Goal: Information Seeking & Learning: Learn about a topic

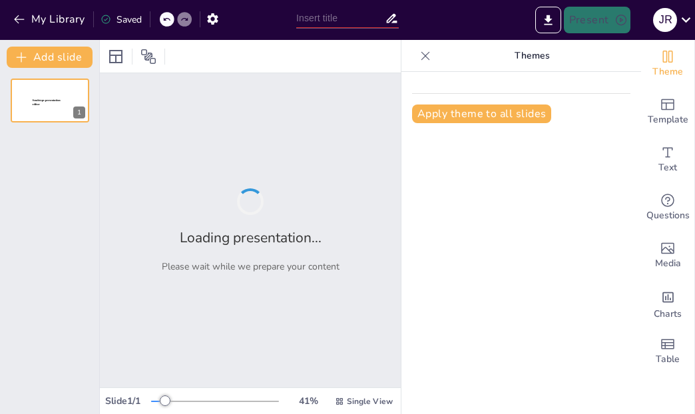
type input "Introducción a las Clases: Preguntas Clave"
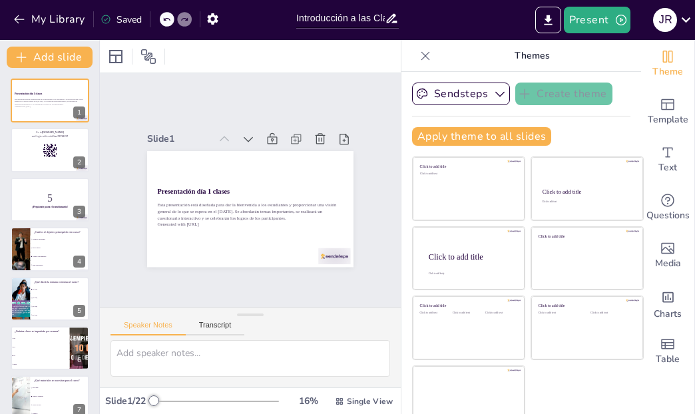
checkbox input "true"
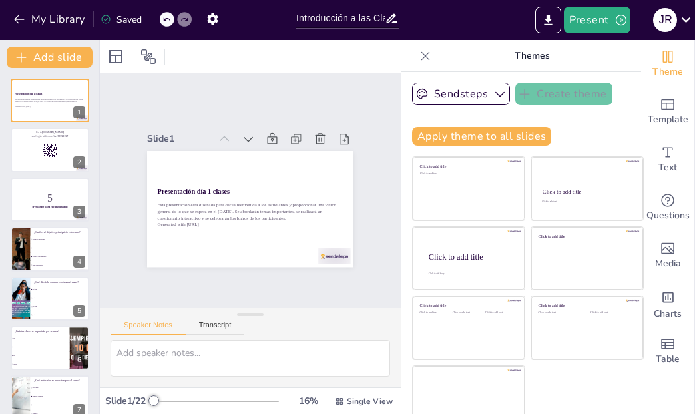
checkbox input "true"
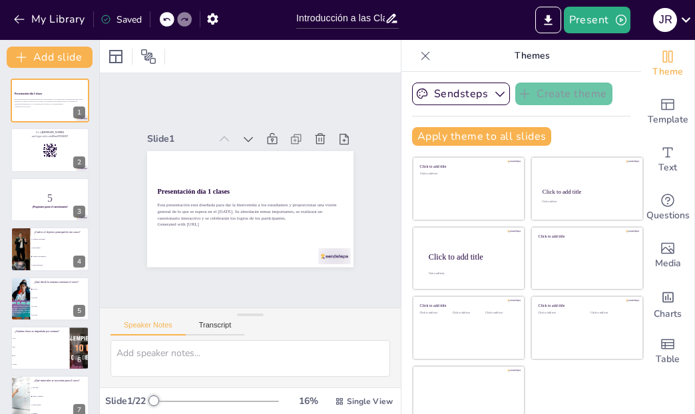
checkbox input "true"
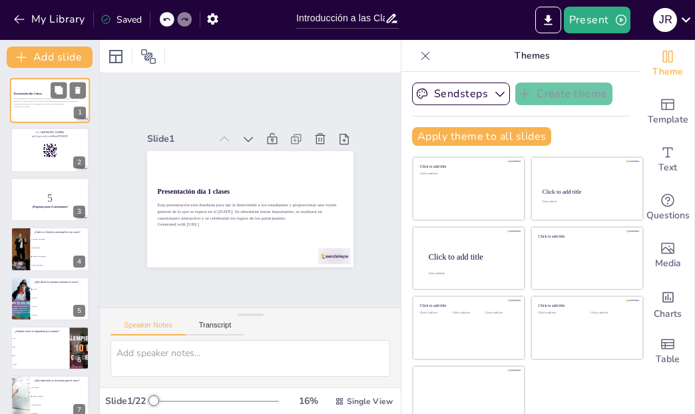
checkbox input "true"
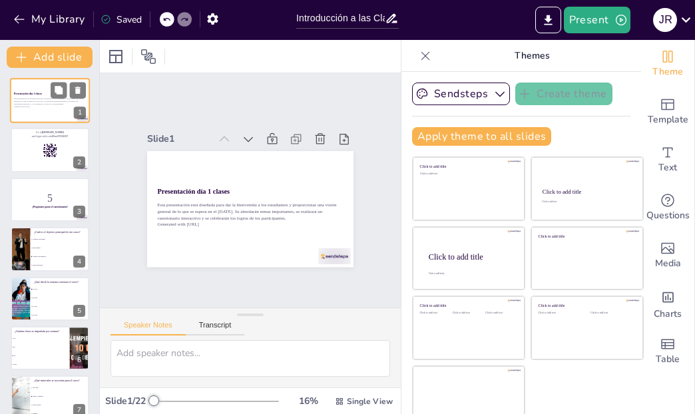
checkbox input "true"
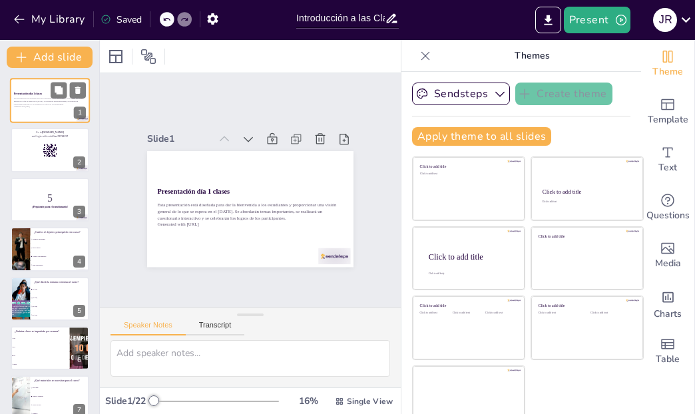
checkbox input "true"
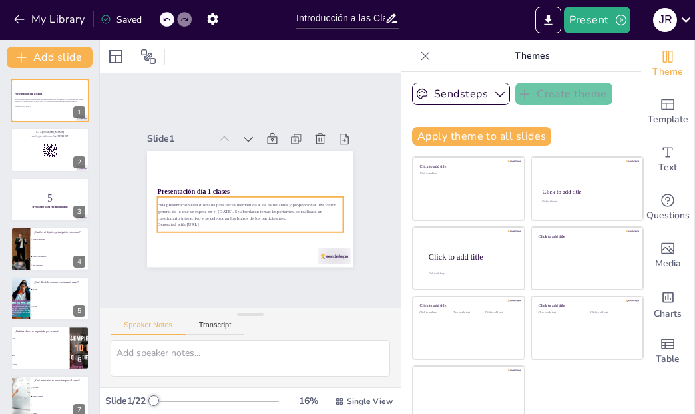
checkbox input "true"
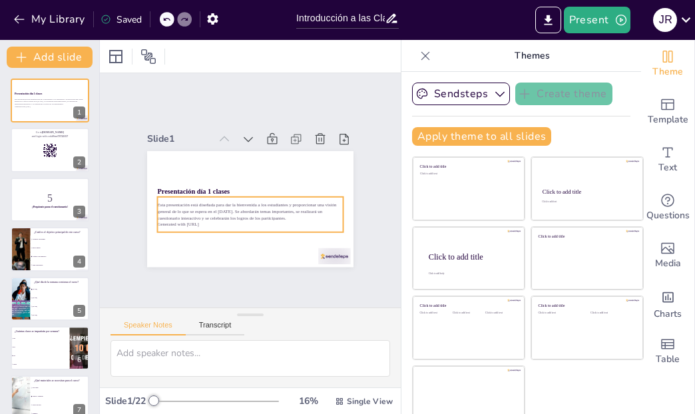
checkbox input "true"
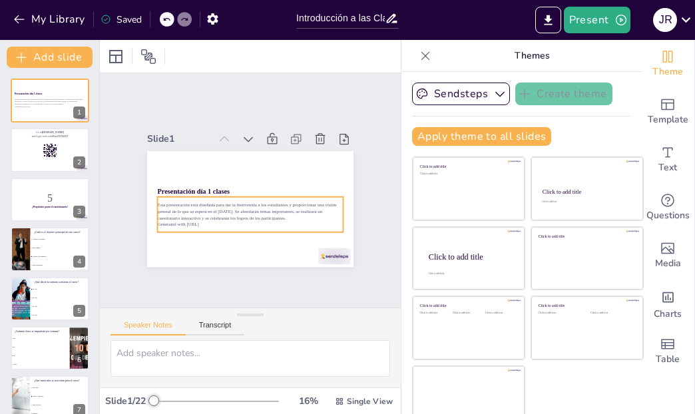
checkbox input "true"
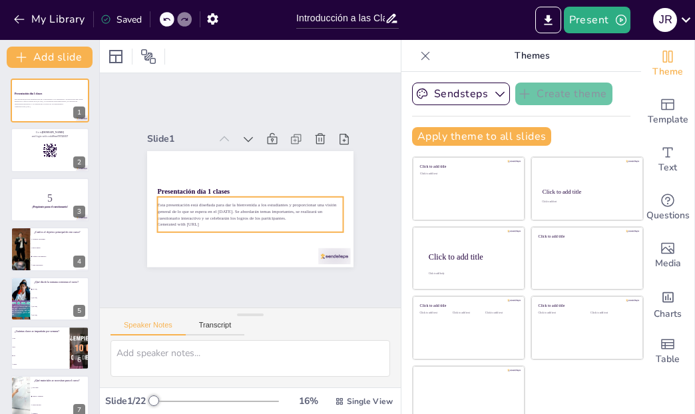
checkbox input "true"
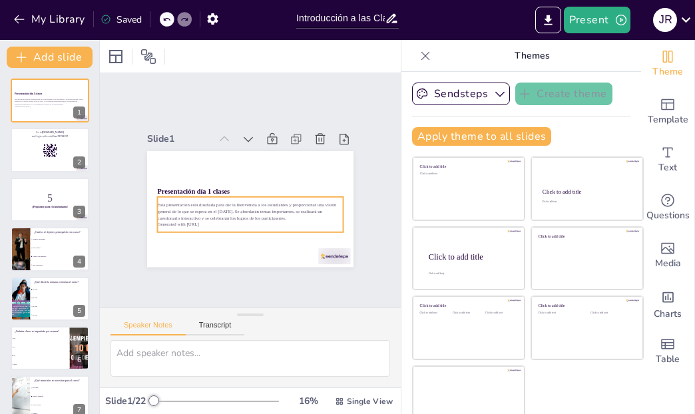
checkbox input "true"
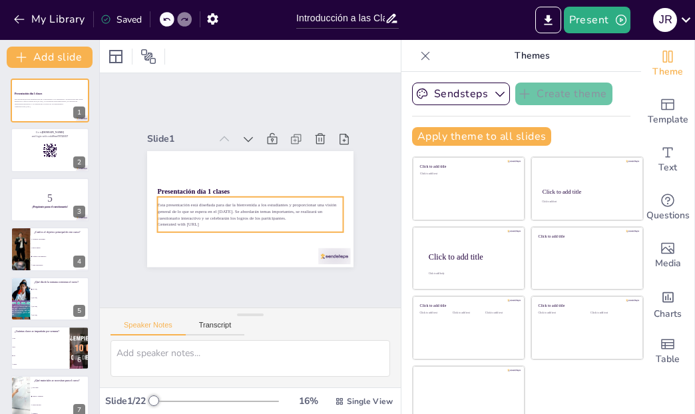
checkbox input "true"
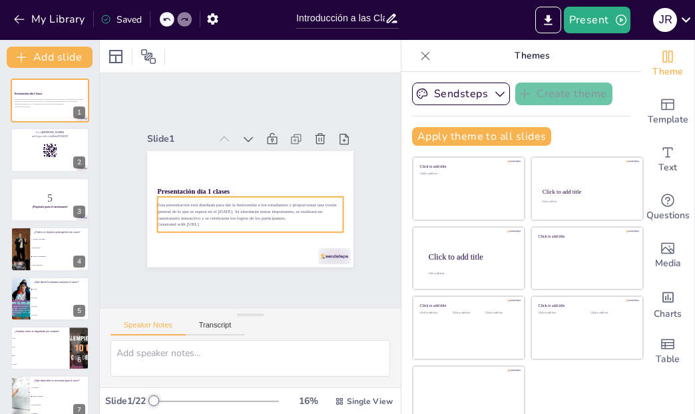
checkbox input "true"
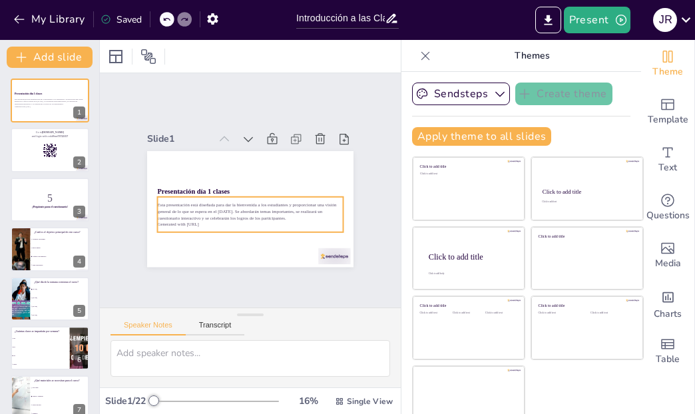
checkbox input "true"
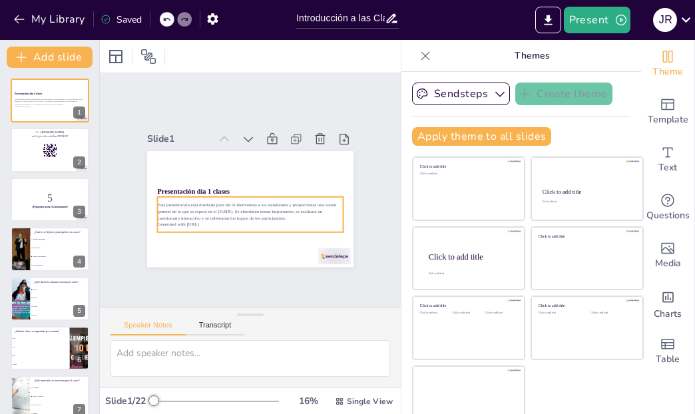
checkbox input "true"
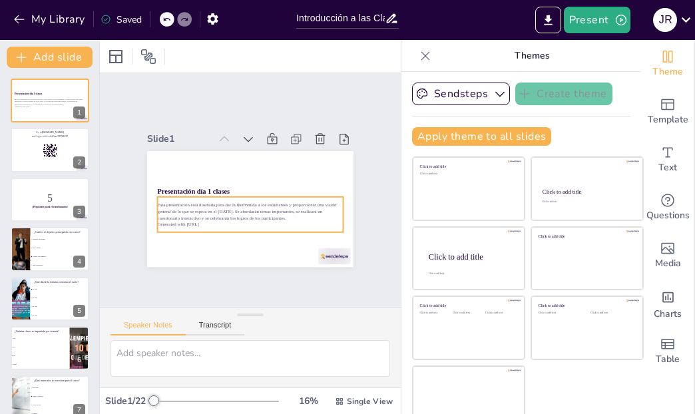
checkbox input "true"
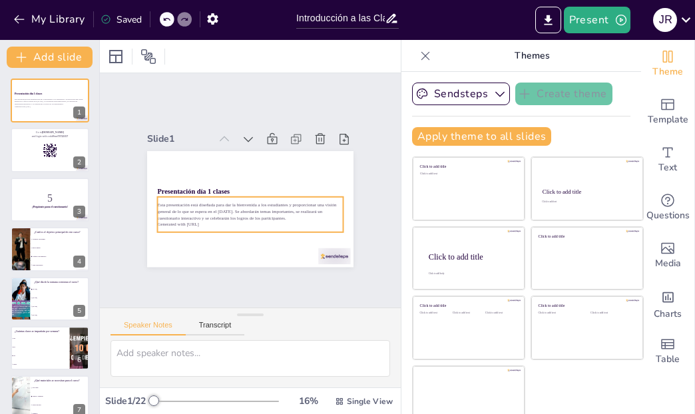
checkbox input "true"
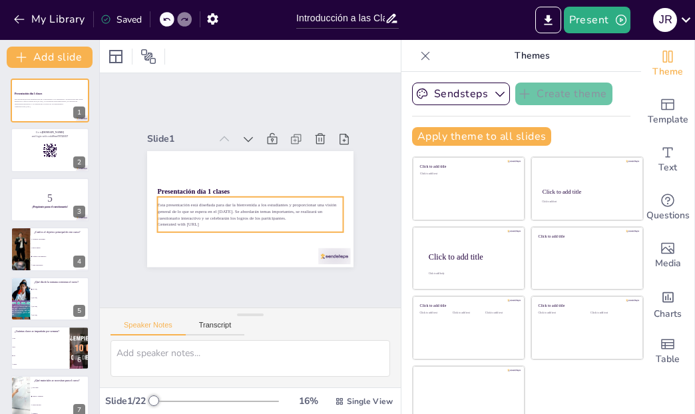
checkbox input "true"
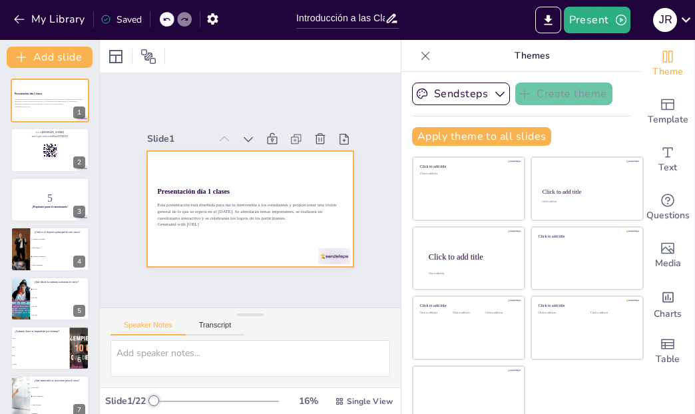
checkbox input "true"
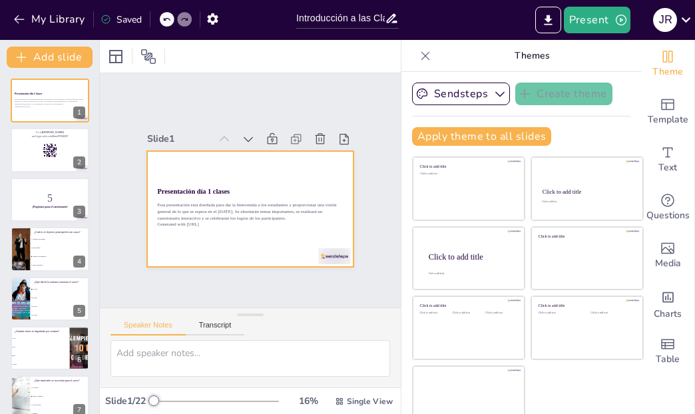
checkbox input "true"
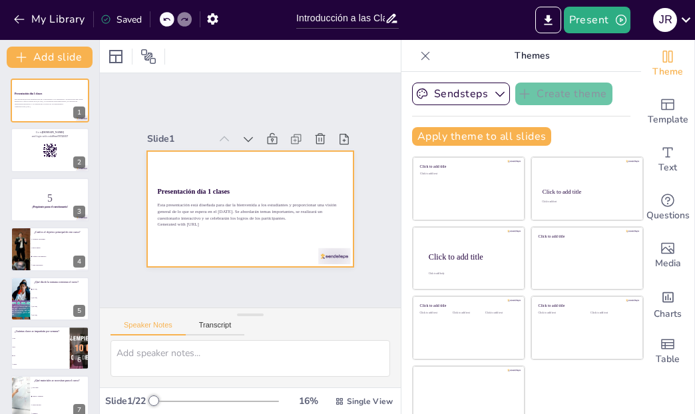
checkbox input "true"
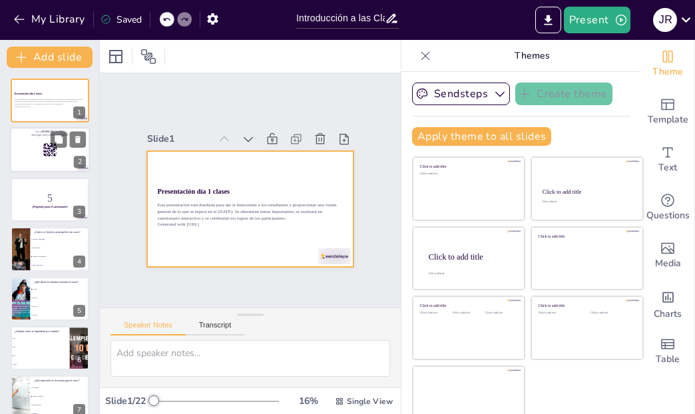
checkbox input "true"
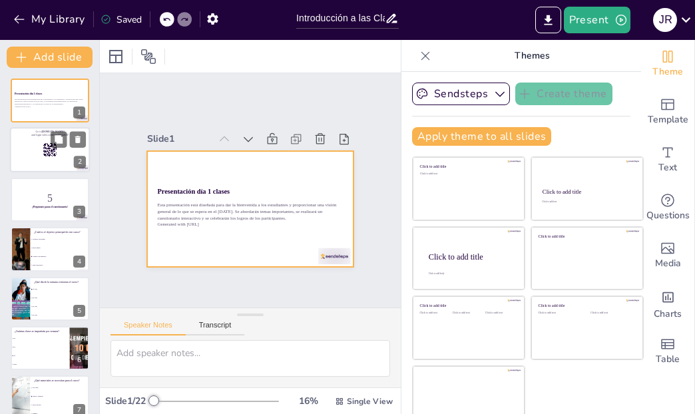
checkbox input "true"
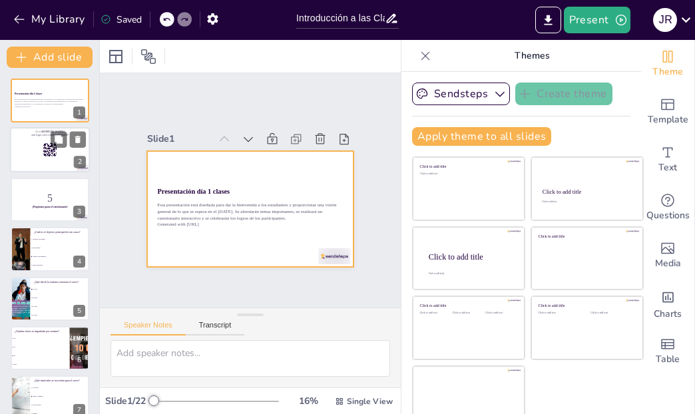
checkbox input "true"
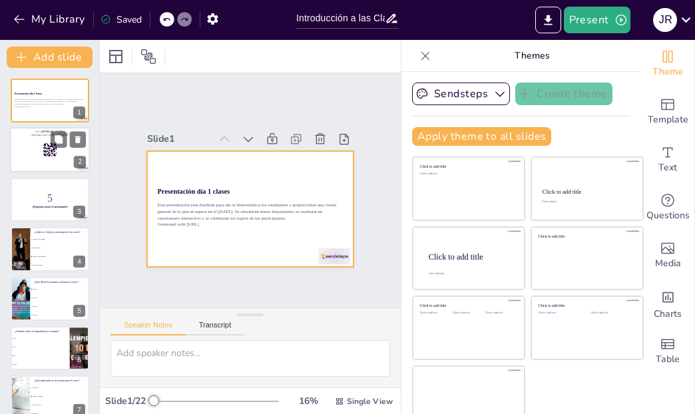
checkbox input "true"
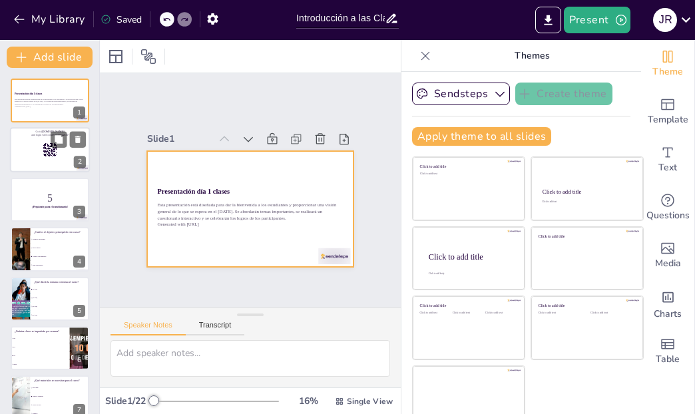
checkbox input "true"
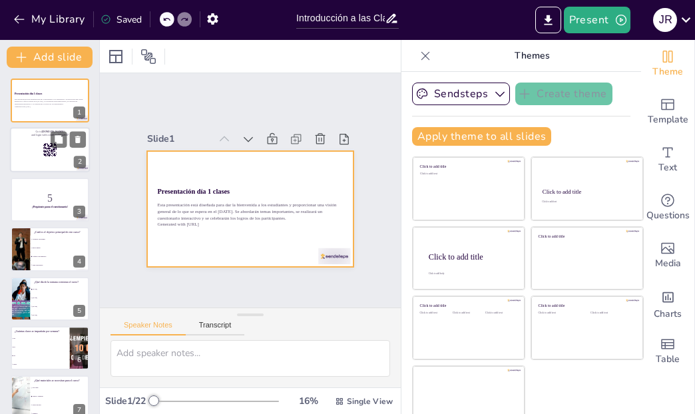
checkbox input "true"
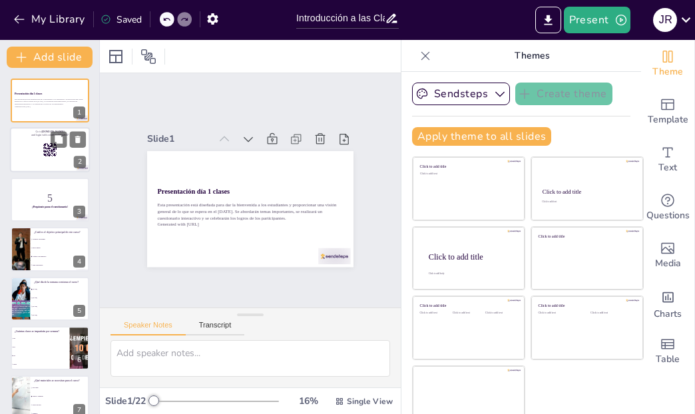
checkbox input "true"
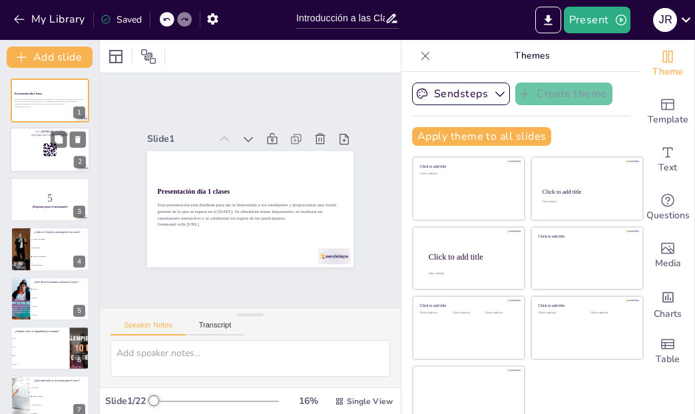
checkbox input "true"
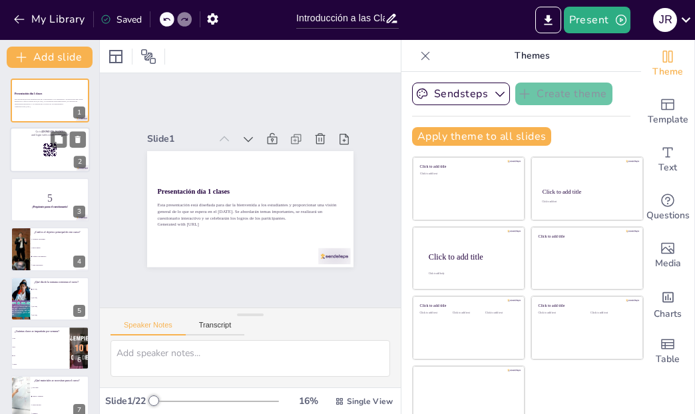
checkbox input "true"
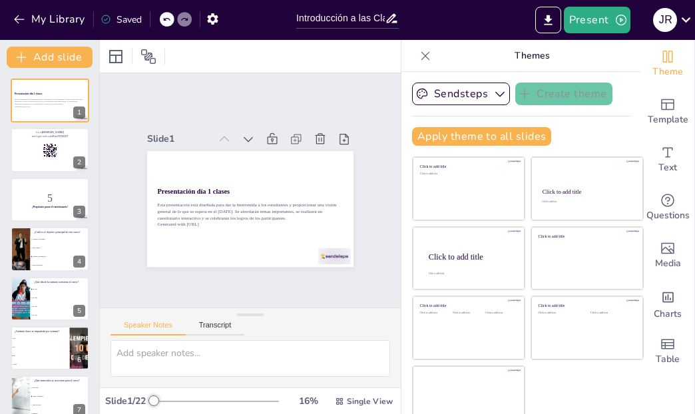
checkbox input "true"
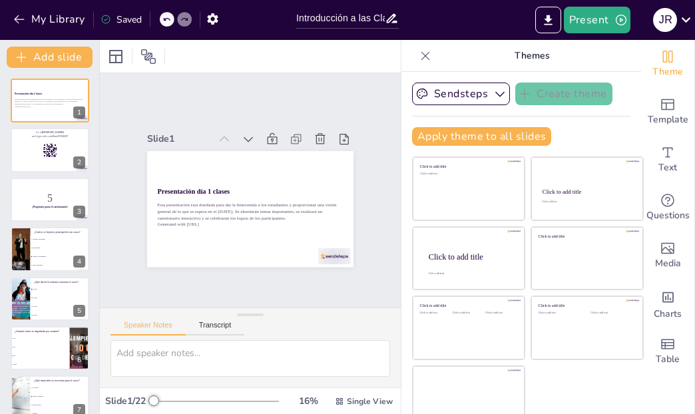
checkbox input "true"
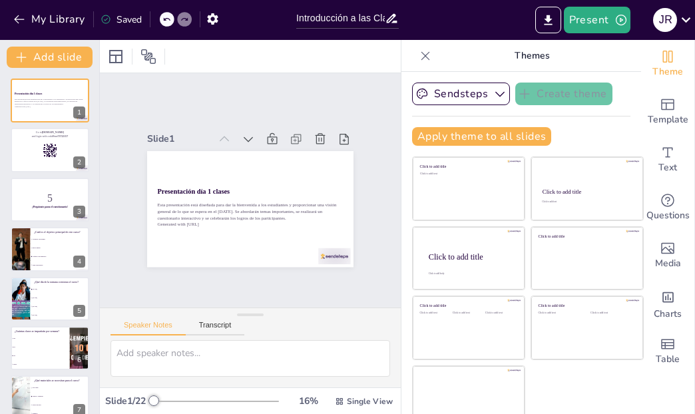
checkbox input "true"
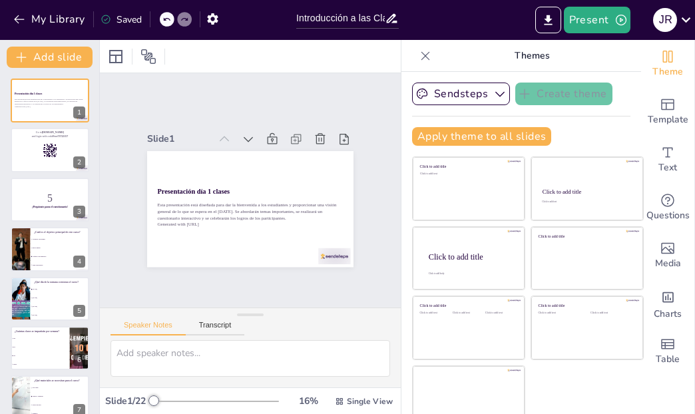
checkbox input "true"
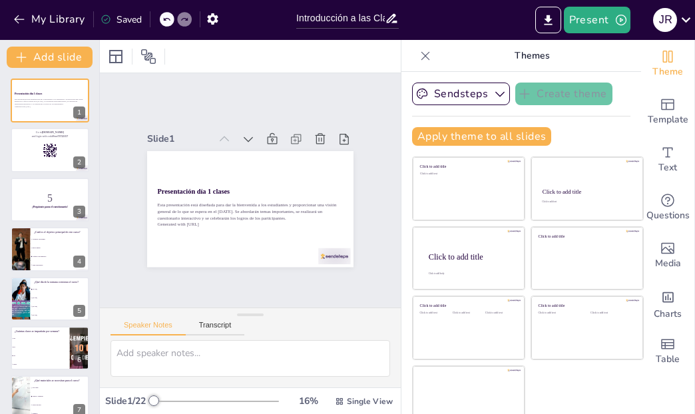
checkbox input "true"
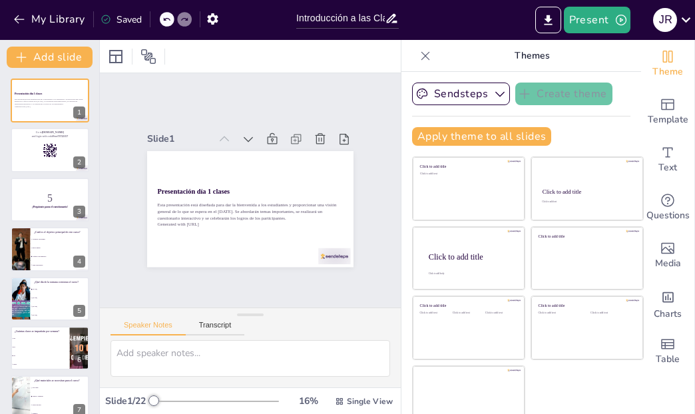
checkbox input "true"
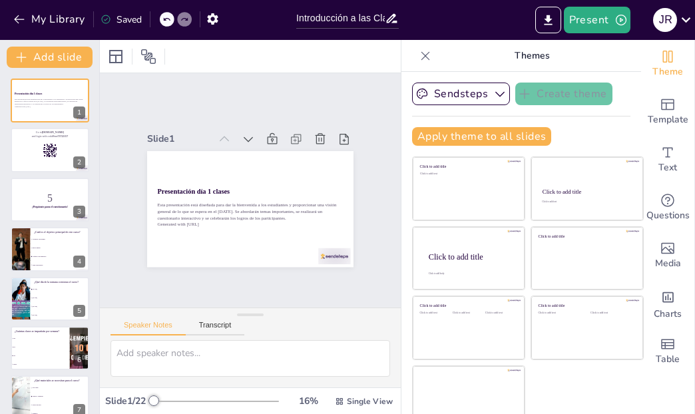
checkbox input "true"
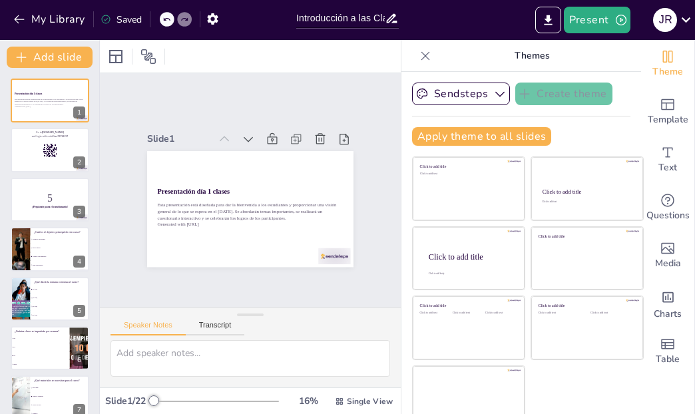
checkbox input "true"
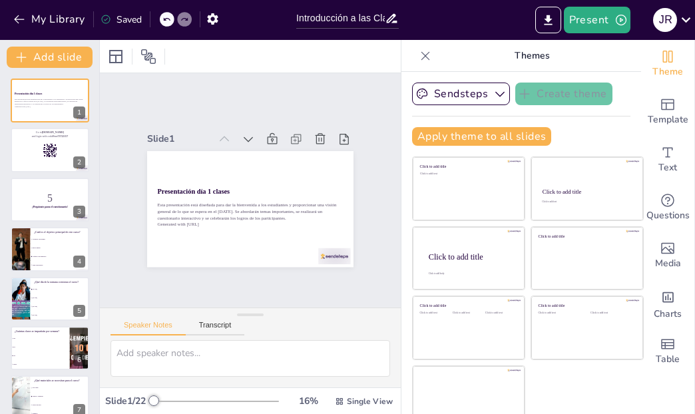
checkbox input "true"
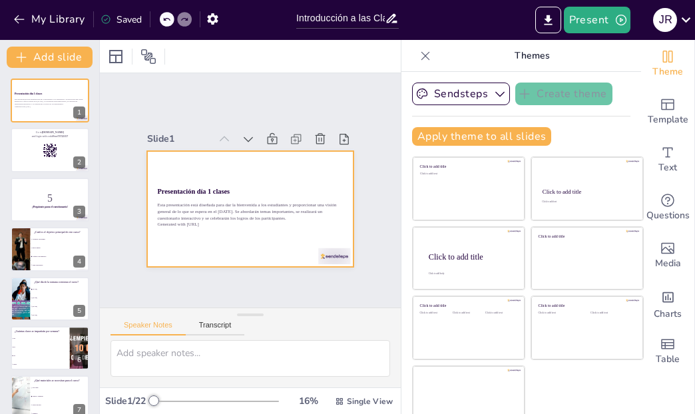
checkbox input "true"
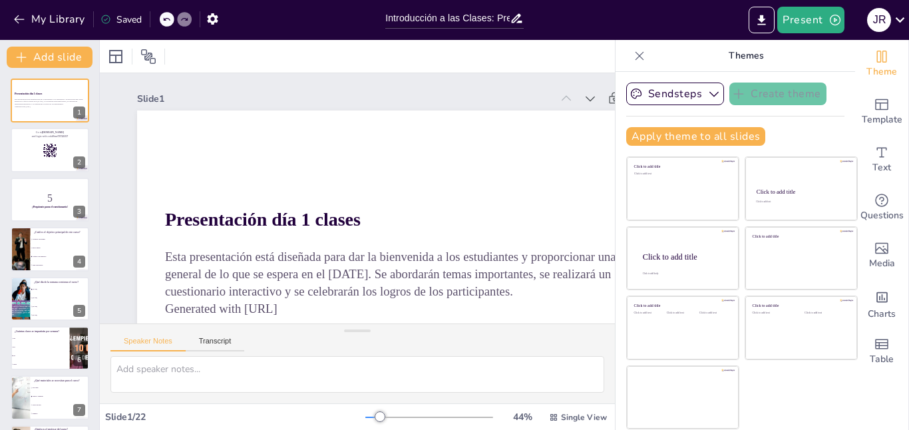
click at [634, 53] on icon at bounding box center [639, 55] width 13 height 13
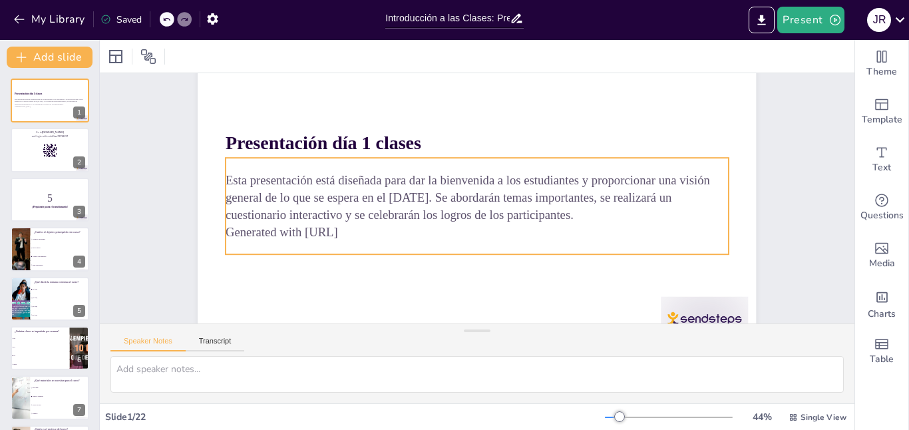
scroll to position [84, 0]
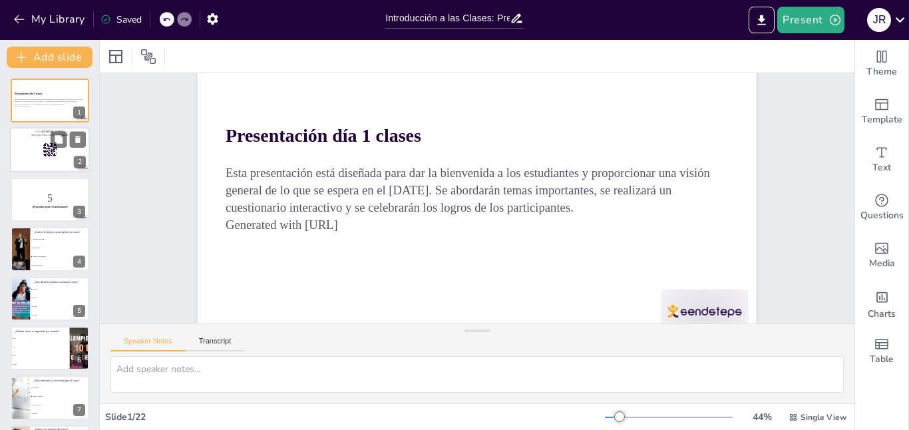
click at [29, 156] on div at bounding box center [50, 150] width 80 height 45
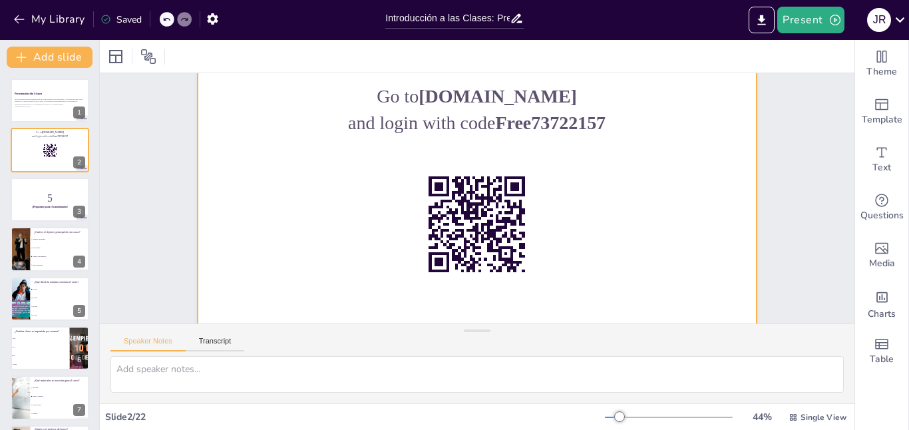
scroll to position [44, 0]
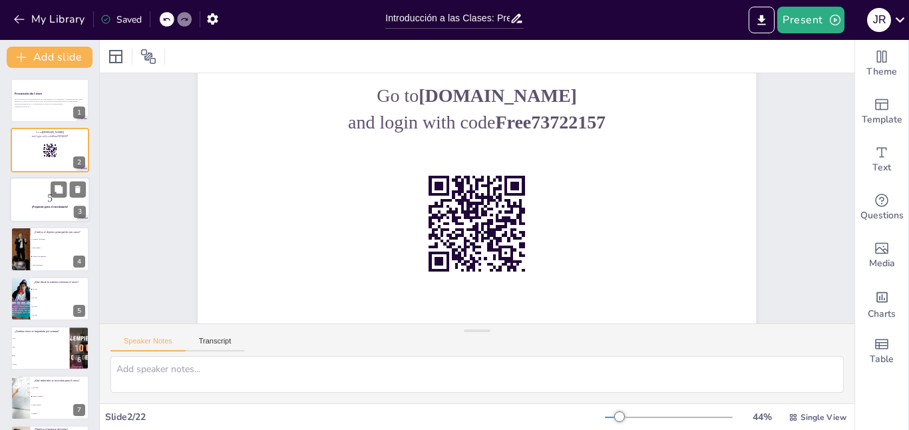
click at [51, 211] on div at bounding box center [50, 199] width 80 height 45
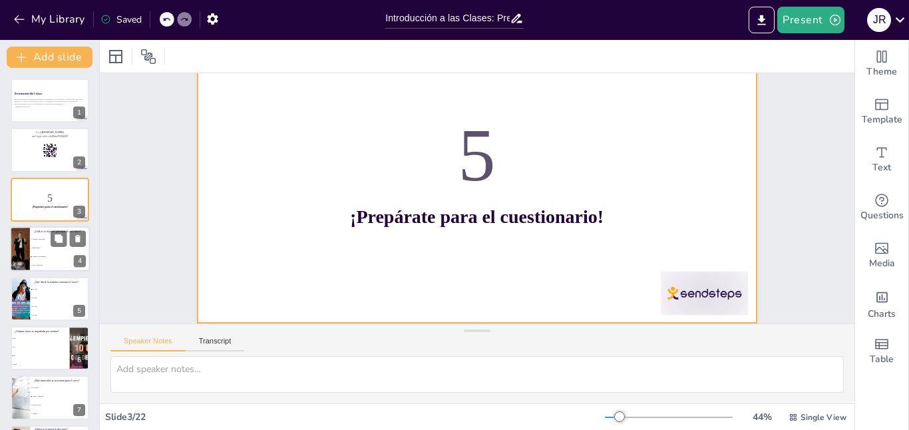
scroll to position [111, 0]
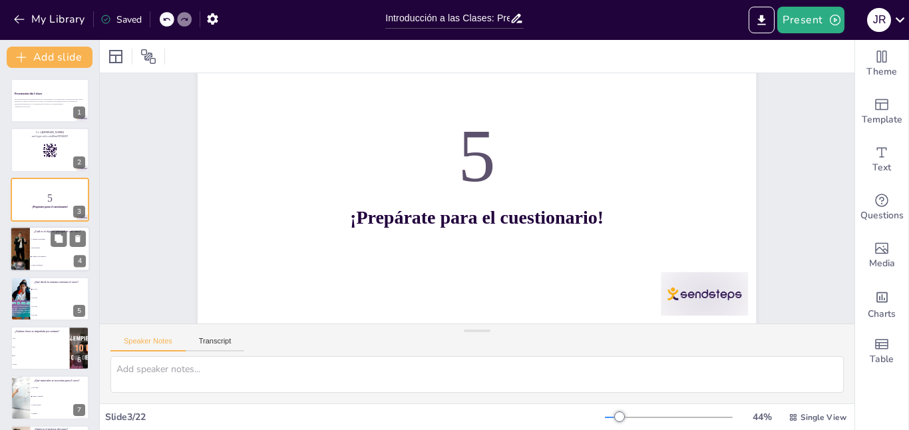
drag, startPoint x: 23, startPoint y: 262, endPoint x: 37, endPoint y: 260, distance: 14.1
click at [22, 262] on div at bounding box center [19, 248] width 69 height 45
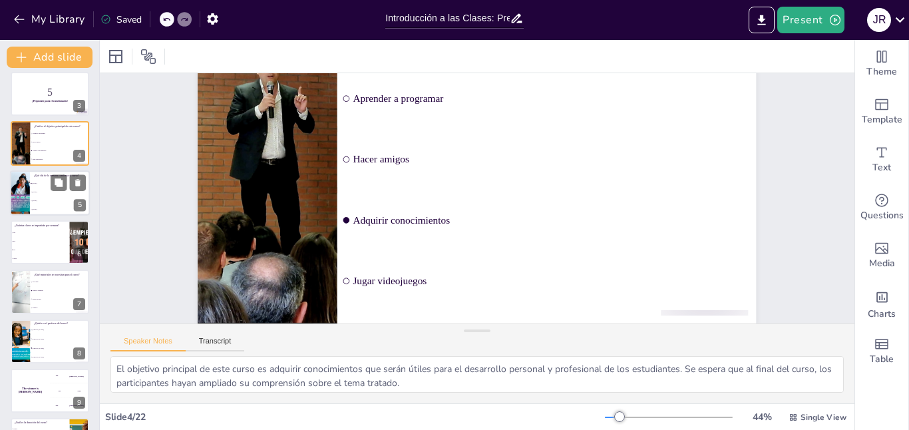
click at [32, 195] on li "[DATE]" at bounding box center [60, 192] width 60 height 9
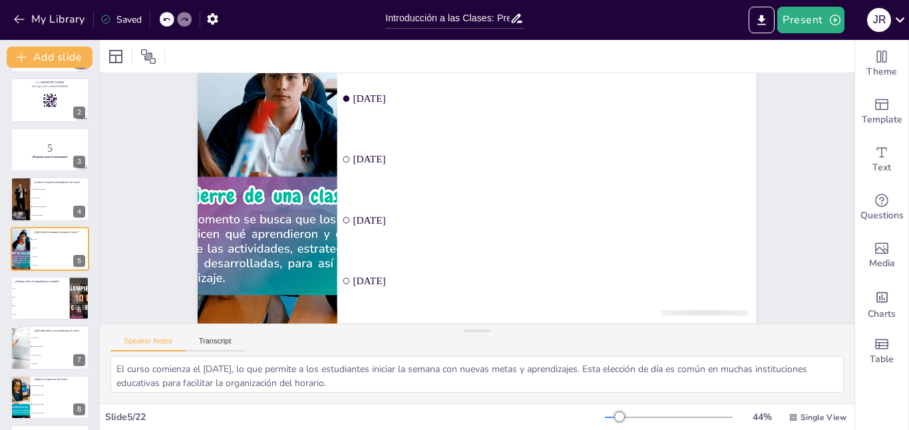
drag, startPoint x: 46, startPoint y: 295, endPoint x: 687, endPoint y: 216, distance: 645.7
click at [45, 295] on li "Dos" at bounding box center [40, 297] width 59 height 8
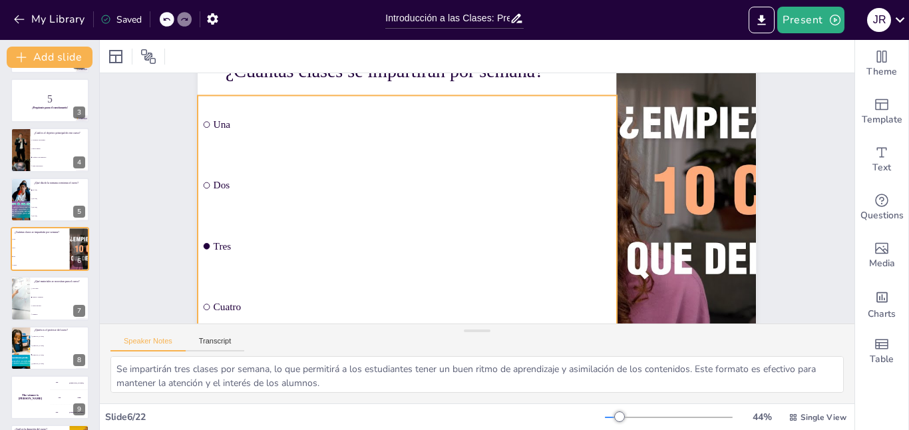
scroll to position [77, 0]
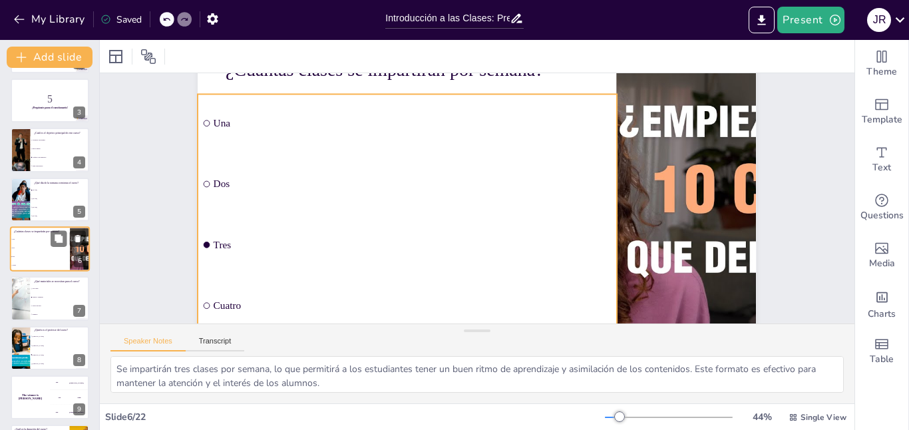
click at [51, 262] on li "Cuatro" at bounding box center [40, 265] width 60 height 9
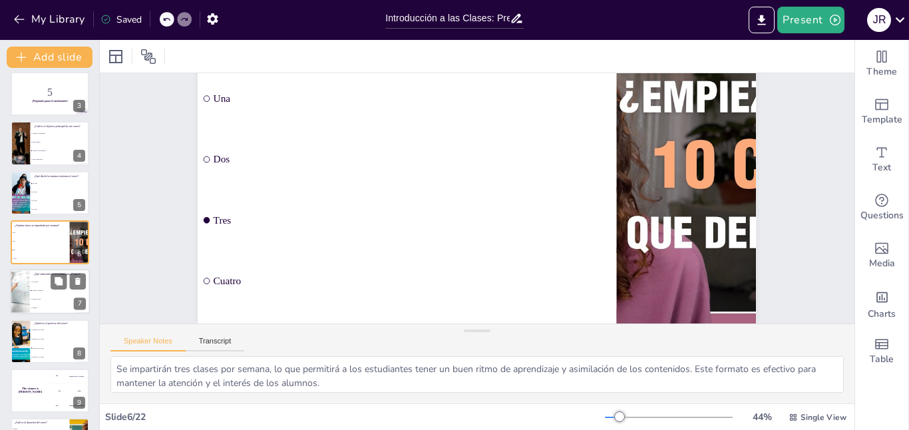
scroll to position [106, 0]
click at [34, 278] on li "Solo lápiz" at bounding box center [60, 281] width 60 height 9
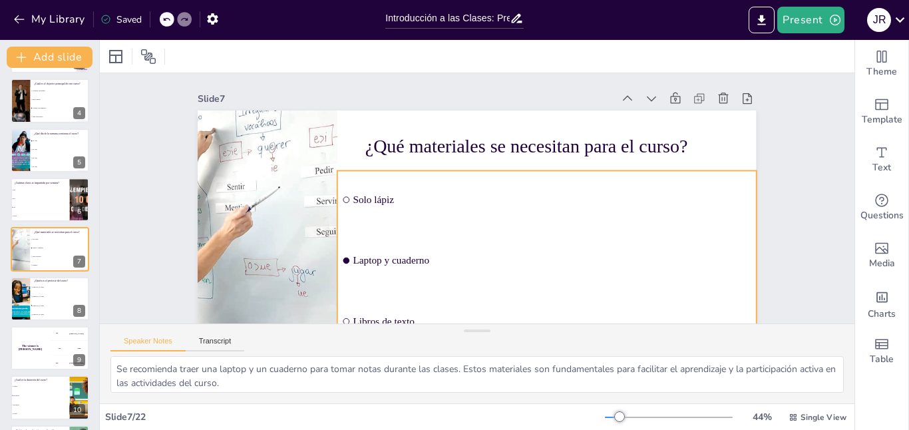
scroll to position [97, 0]
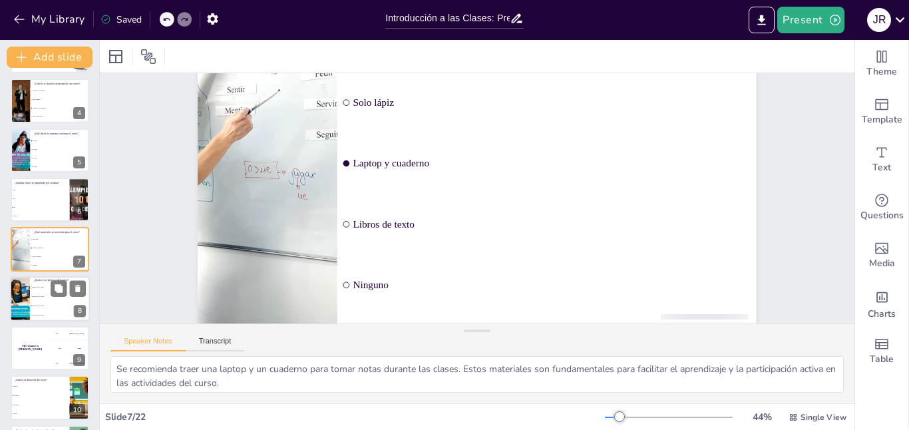
click at [39, 297] on li "[PERSON_NAME]" at bounding box center [60, 295] width 60 height 9
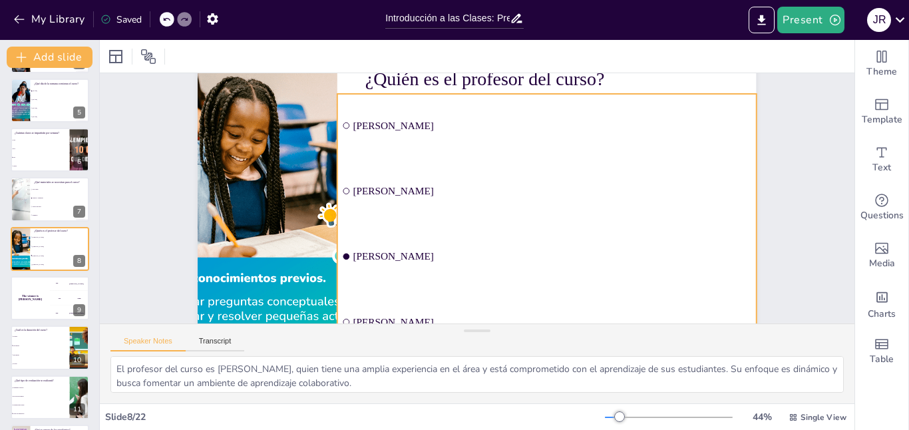
scroll to position [61, 0]
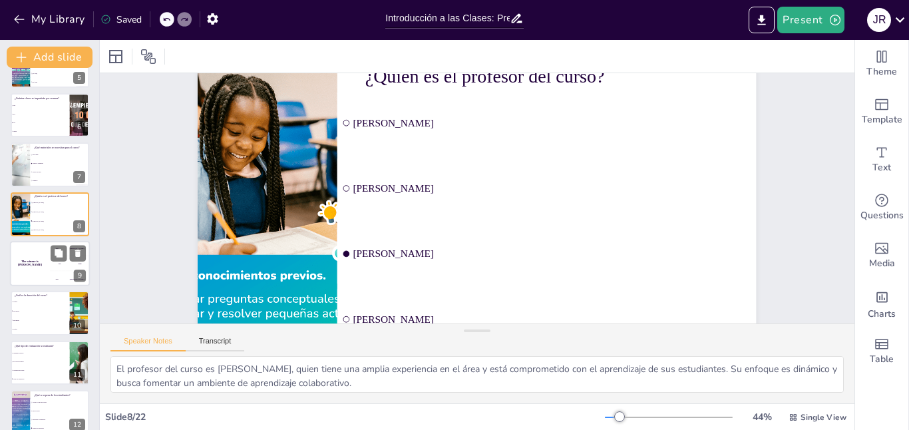
click at [33, 256] on div "The winner is [PERSON_NAME]" at bounding box center [30, 263] width 40 height 45
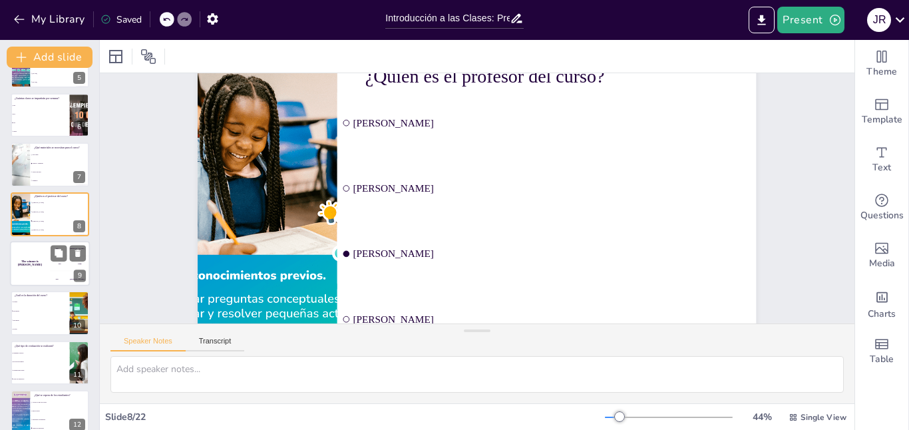
scroll to position [0, 0]
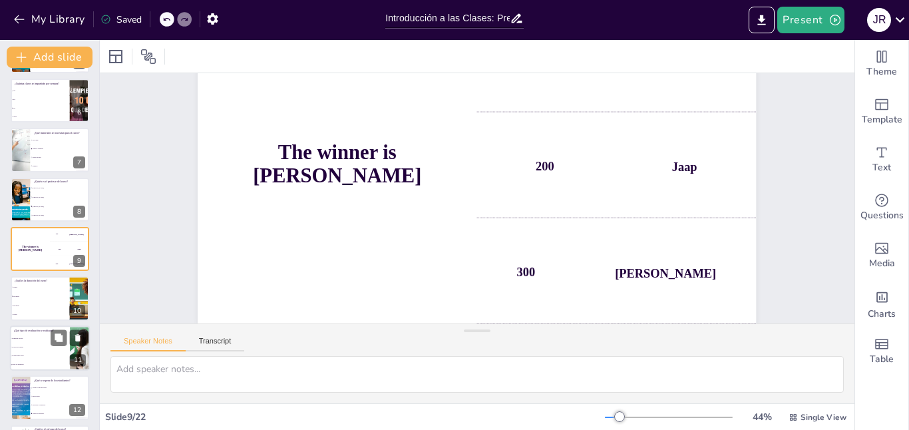
click at [45, 301] on li "Seis meses" at bounding box center [40, 305] width 59 height 9
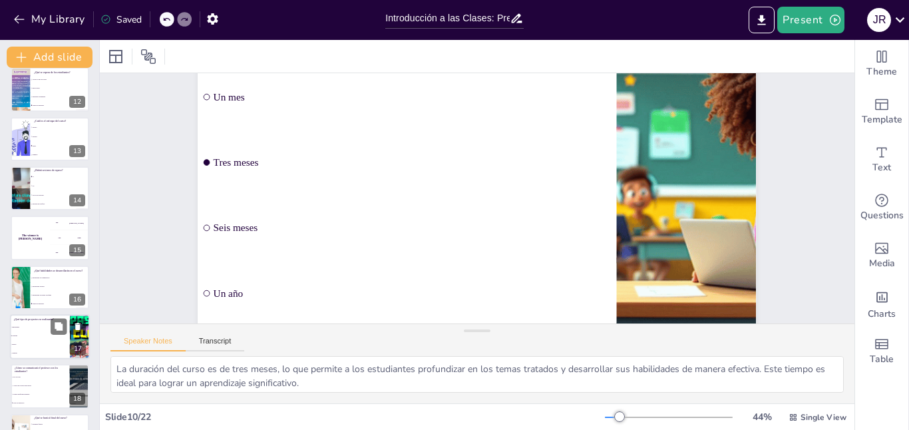
click at [50, 335] on span "Grupales" at bounding box center [40, 336] width 57 height 2
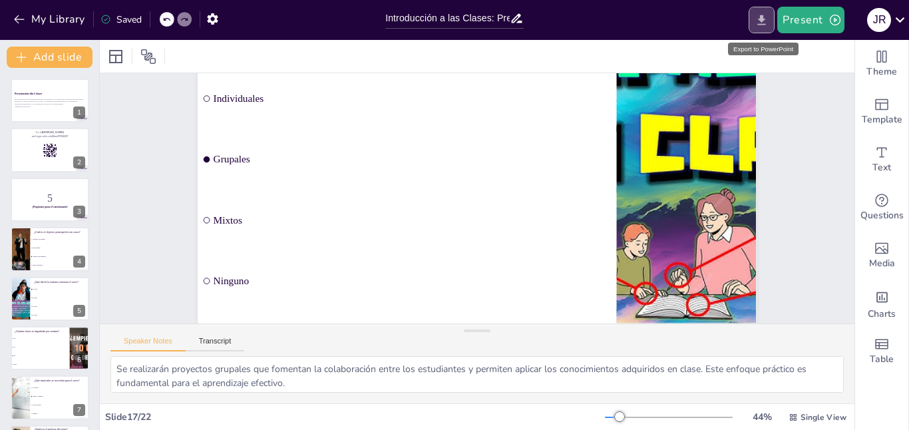
click at [761, 14] on icon "Export to PowerPoint" at bounding box center [762, 20] width 14 height 14
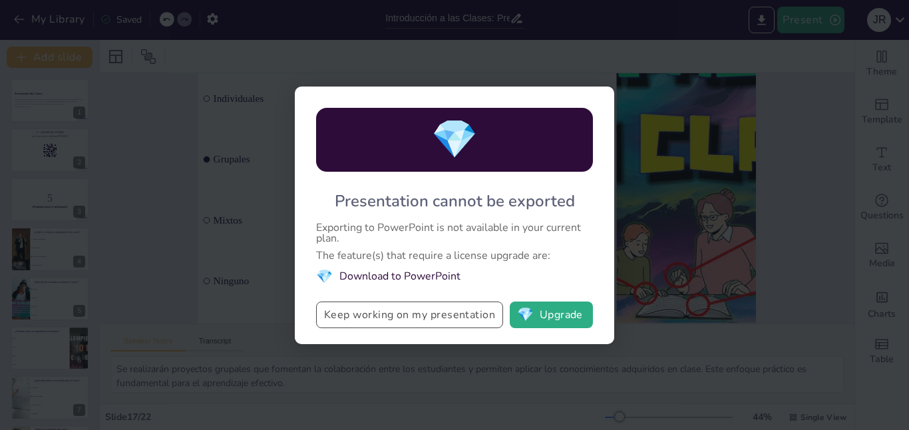
click at [414, 321] on button "Keep working on my presentation" at bounding box center [409, 314] width 187 height 27
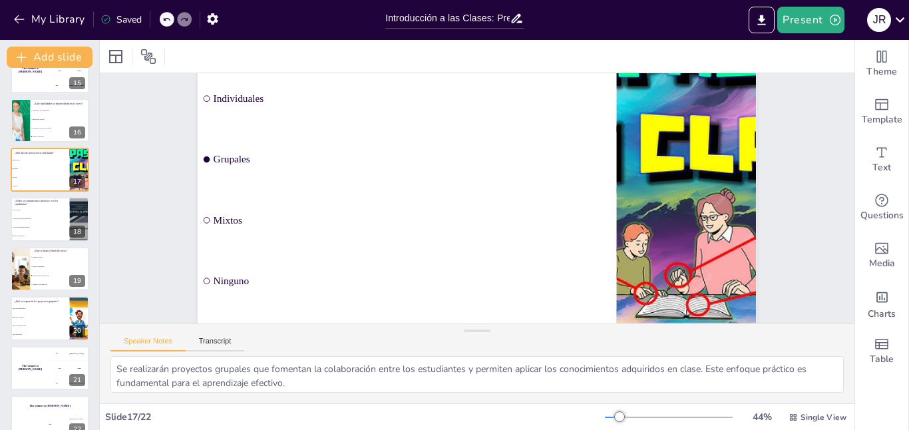
scroll to position [743, 0]
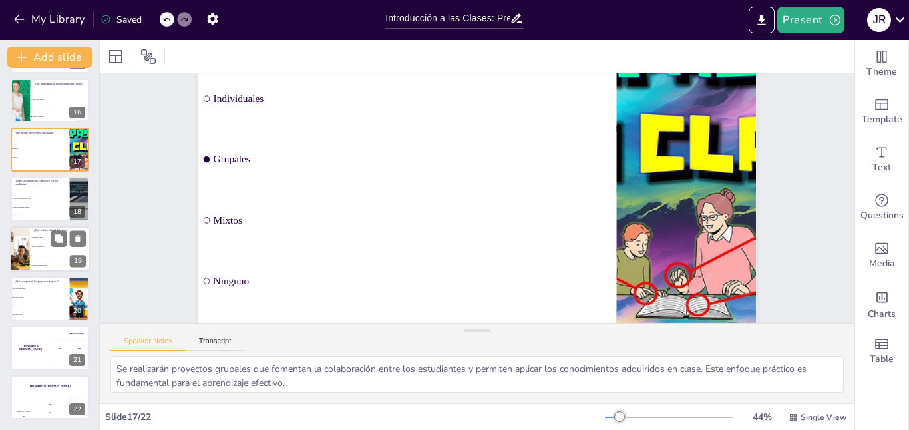
click at [44, 256] on span "Presentaciones de proyectos" at bounding box center [60, 256] width 57 height 2
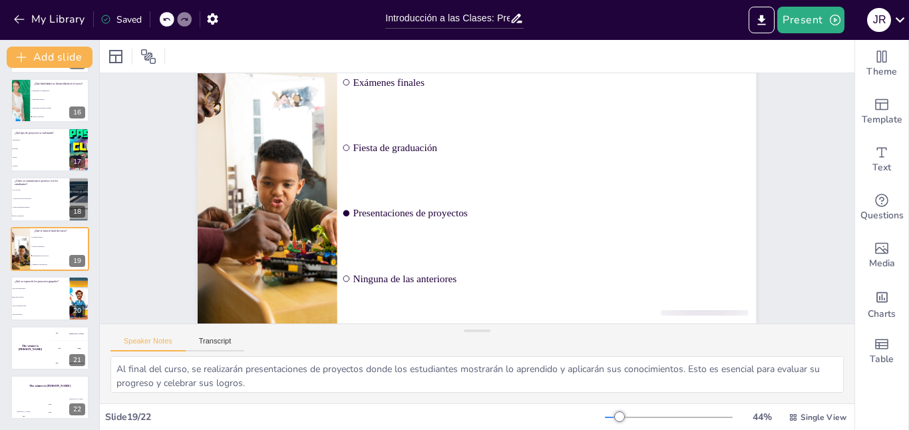
scroll to position [0, 0]
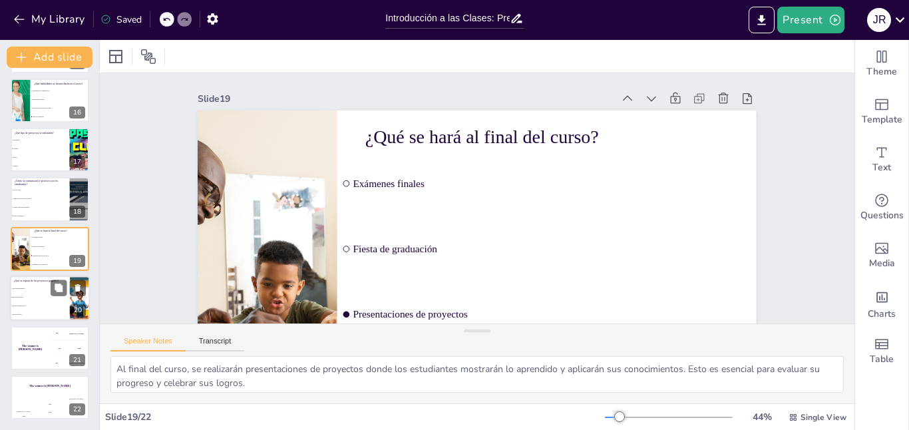
click at [38, 317] on li "Que sean fáciles" at bounding box center [40, 315] width 60 height 9
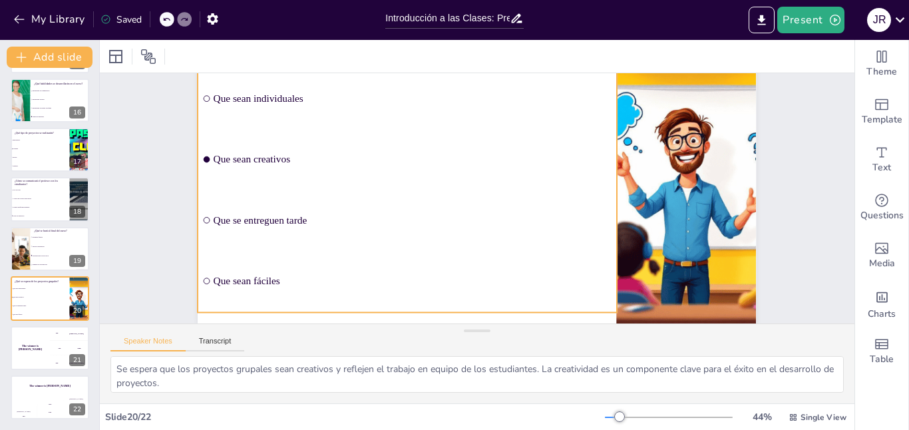
scroll to position [111, 0]
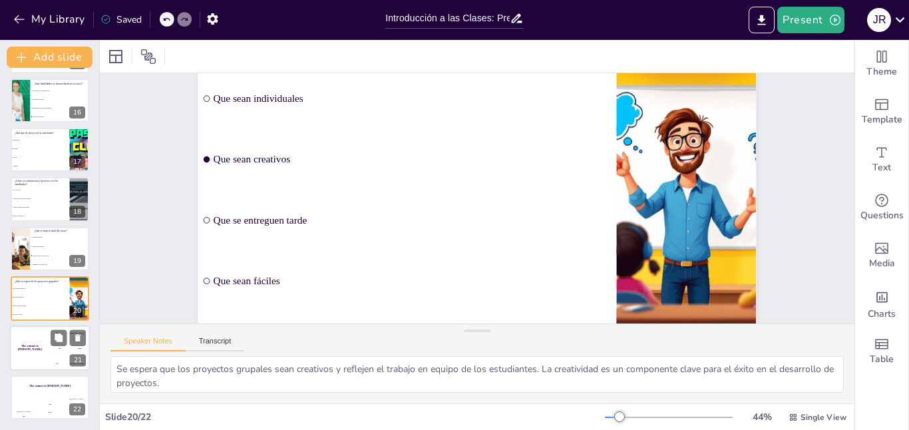
click at [24, 353] on div "The winner is [PERSON_NAME]" at bounding box center [30, 347] width 40 height 45
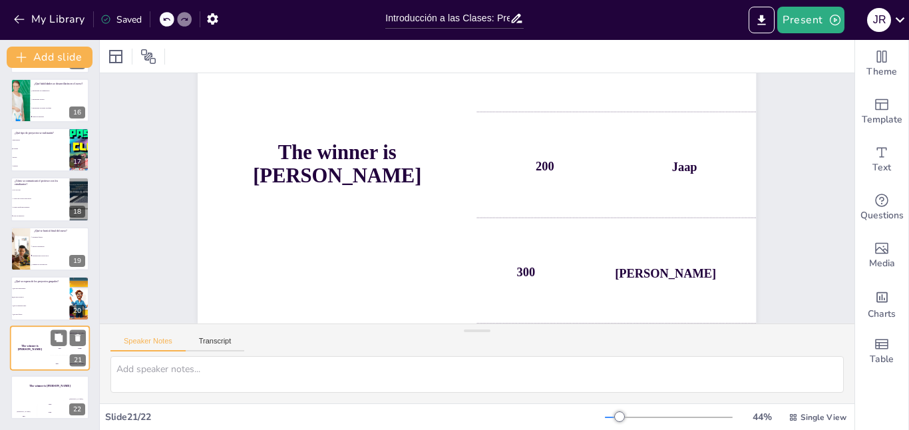
scroll to position [0, 0]
click at [47, 390] on div "The winner is [PERSON_NAME]" at bounding box center [50, 386] width 80 height 23
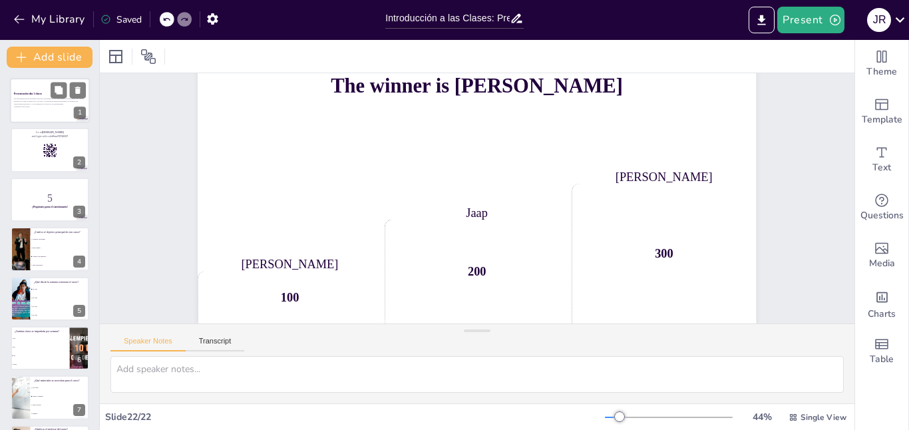
click at [32, 90] on div at bounding box center [50, 100] width 80 height 45
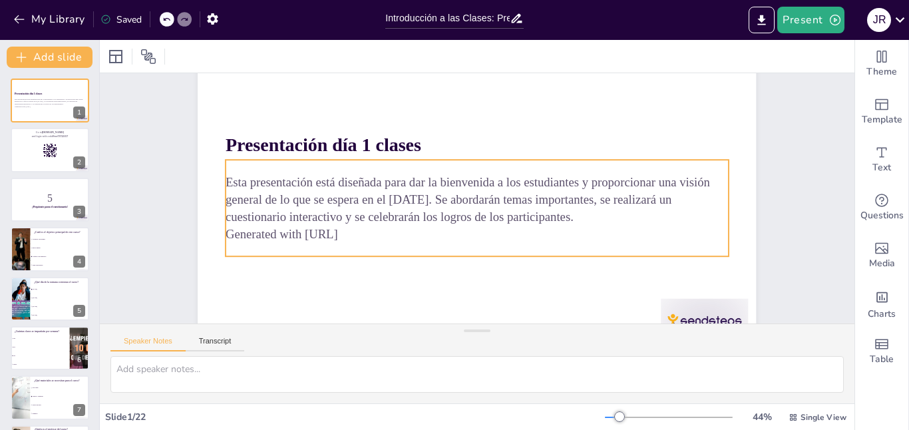
scroll to position [111, 0]
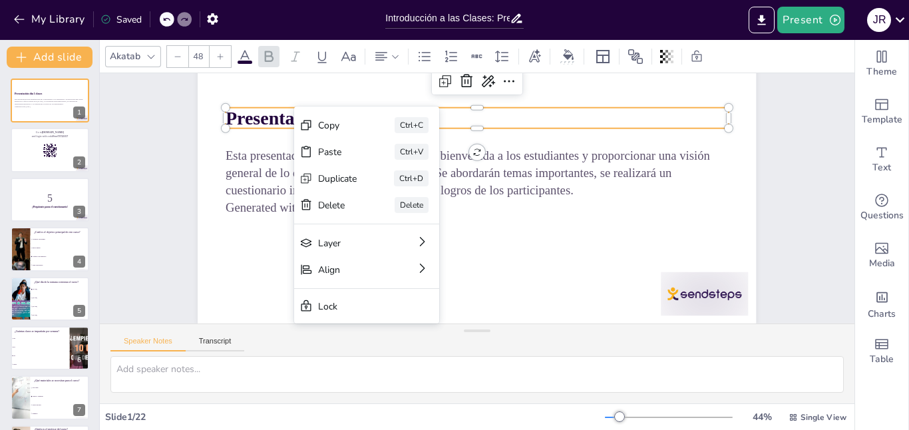
click at [764, 152] on div "Slide 1 Presentación día 1 clases Esta presentación está diseñada para dar la b…" at bounding box center [488, 148] width 692 height 475
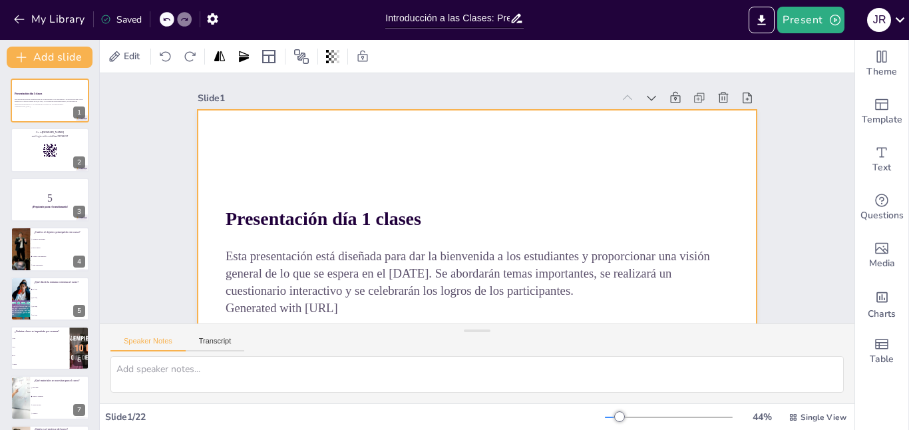
scroll to position [0, 0]
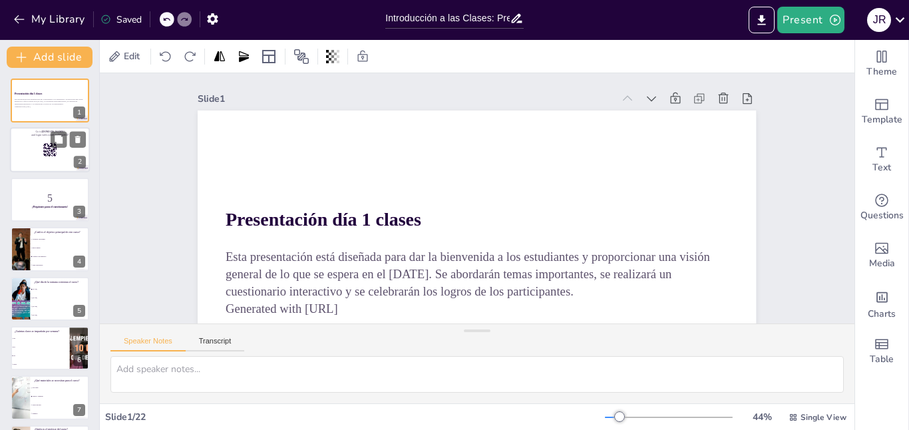
click at [11, 153] on div at bounding box center [50, 150] width 80 height 45
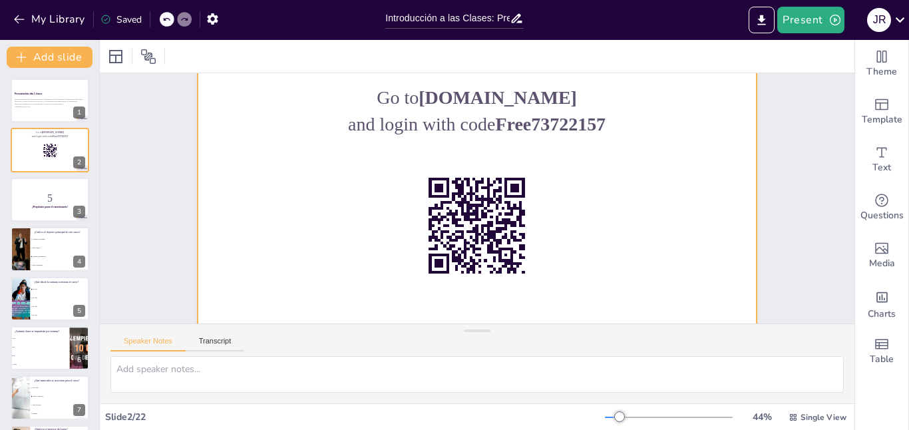
scroll to position [40, 0]
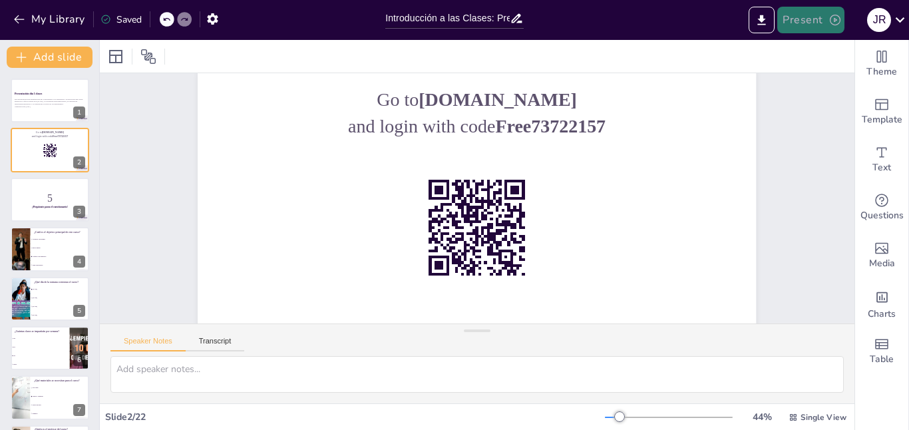
click at [807, 27] on button "Present" at bounding box center [810, 20] width 67 height 27
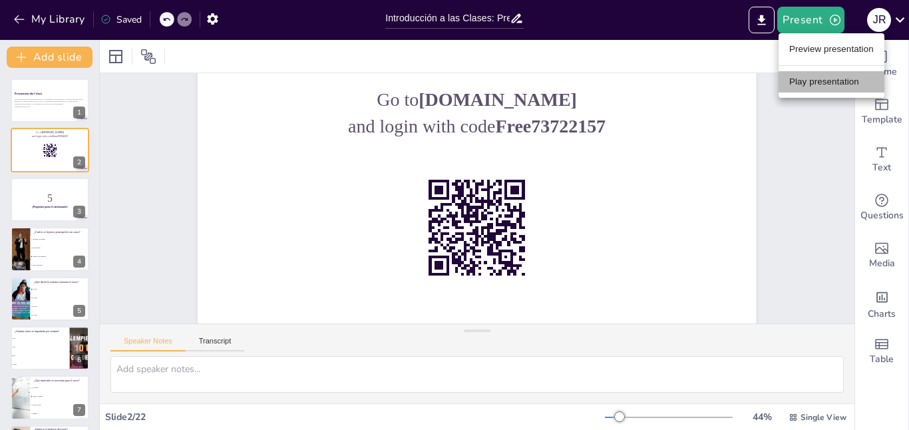
click at [831, 84] on li "Play presentation" at bounding box center [832, 81] width 106 height 21
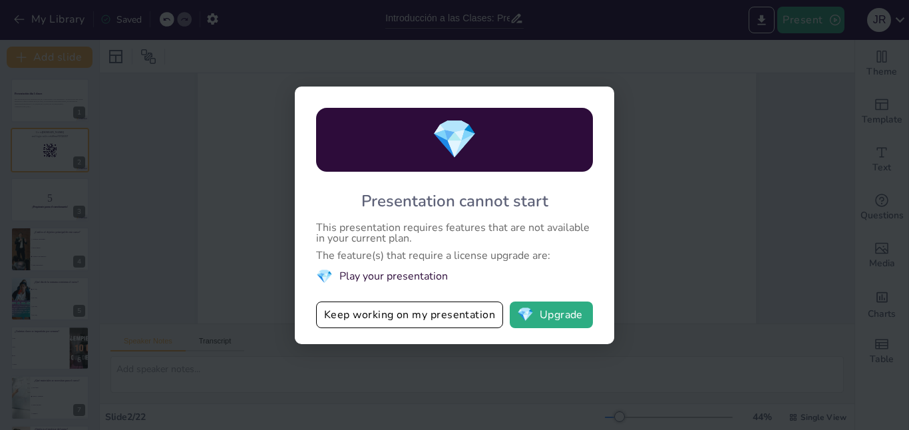
drag, startPoint x: 200, startPoint y: 215, endPoint x: 382, endPoint y: 330, distance: 215.6
click at [199, 215] on div "💎 Presentation cannot start This presentation requires features that are not av…" at bounding box center [454, 215] width 909 height 430
click at [435, 324] on button "Keep working on my presentation" at bounding box center [409, 314] width 187 height 27
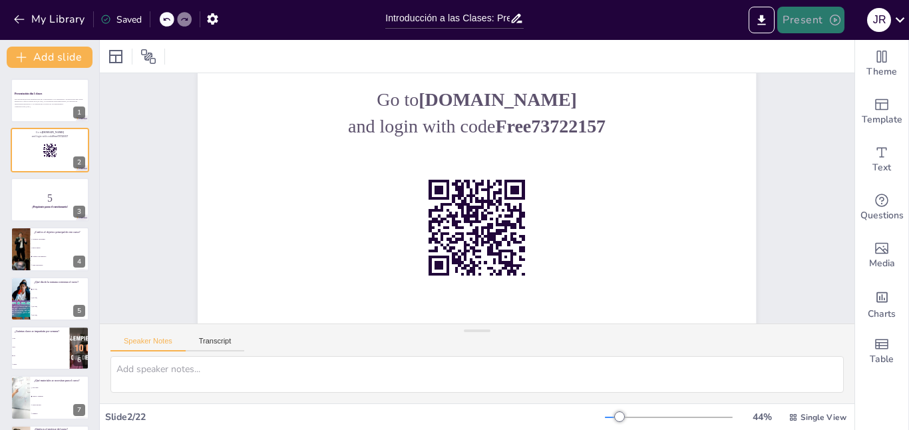
click at [812, 22] on button "Present" at bounding box center [810, 20] width 67 height 27
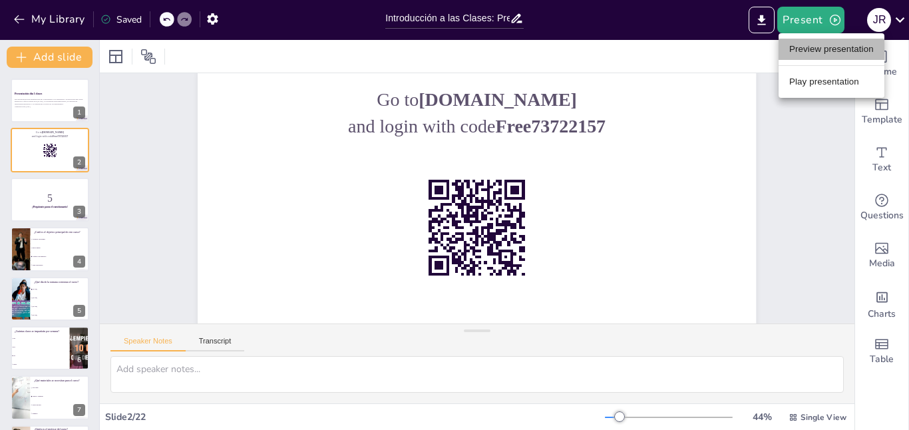
click at [809, 53] on li "Preview presentation" at bounding box center [832, 49] width 106 height 21
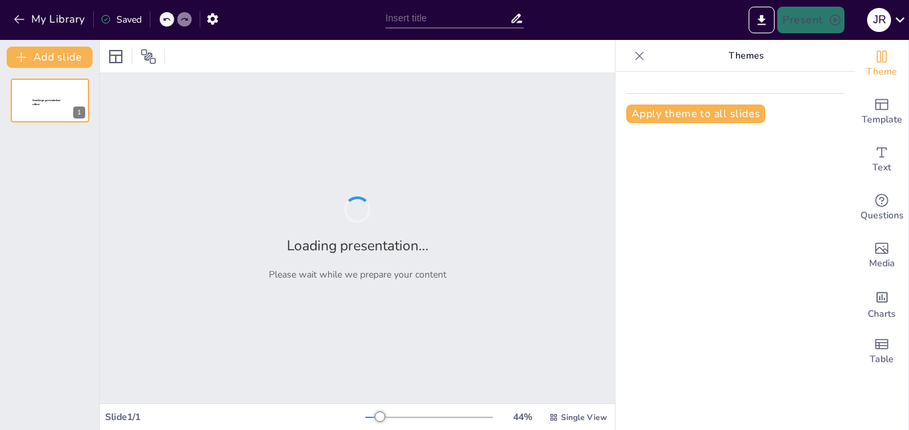
type input "Introducción a las Clases: Preguntas Clave"
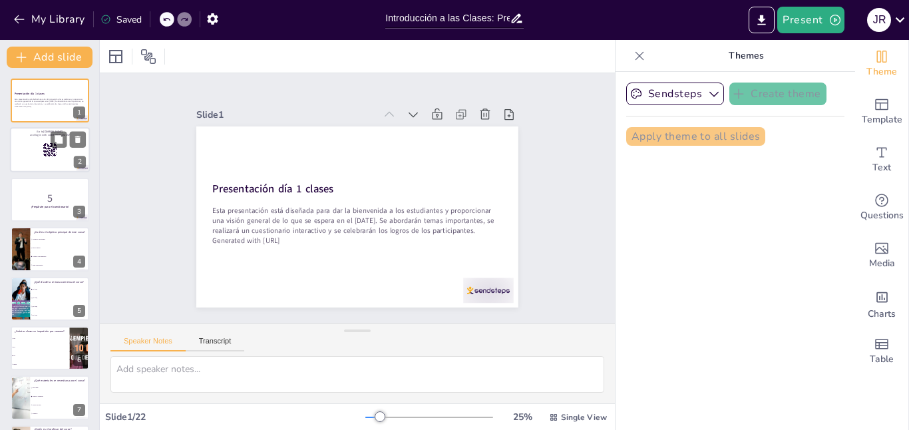
click at [55, 155] on rect at bounding box center [55, 155] width 1 height 3
checkbox input "true"
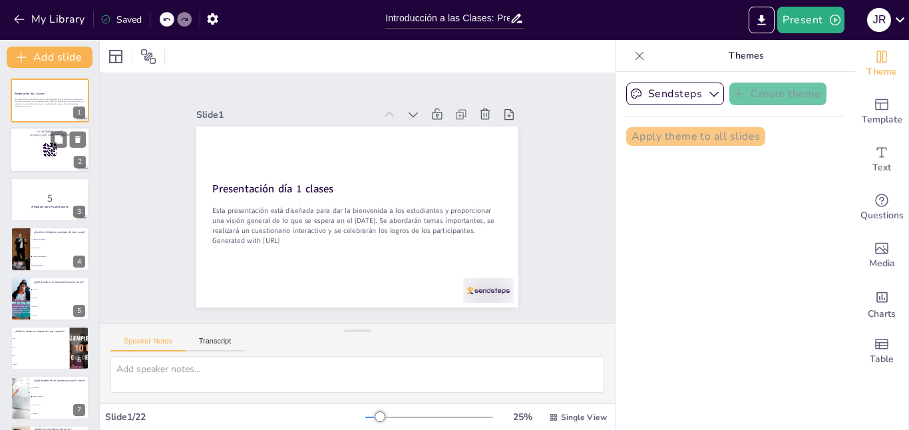
checkbox input "true"
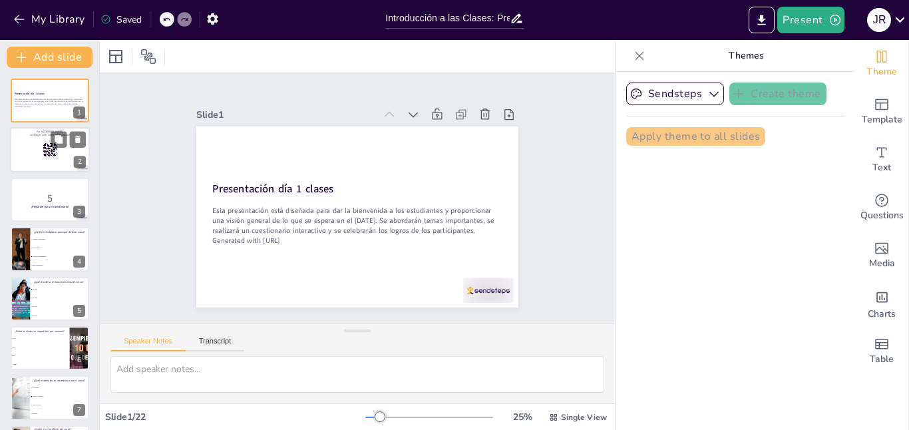
checkbox input "true"
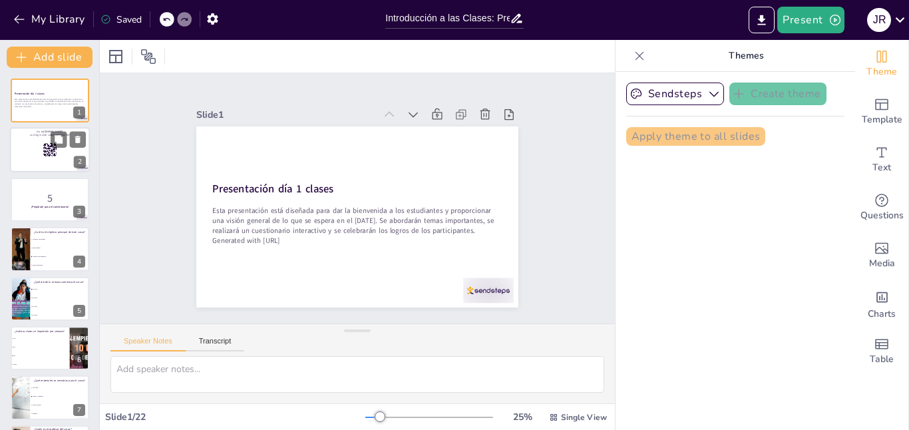
checkbox input "true"
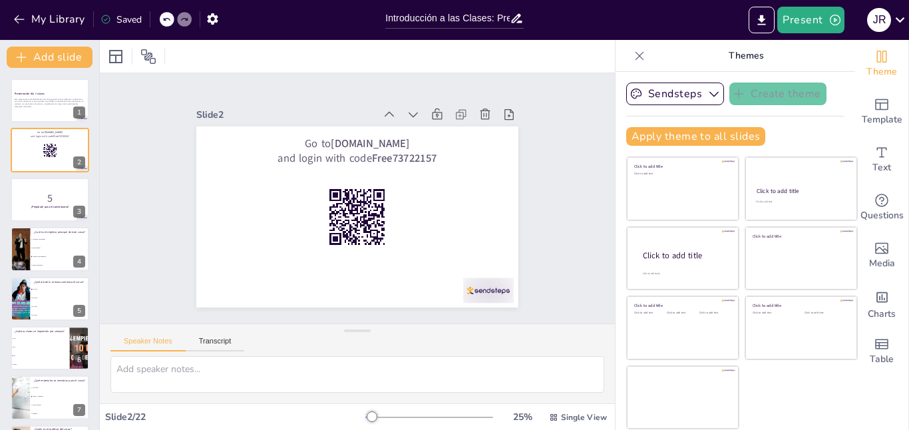
checkbox input "true"
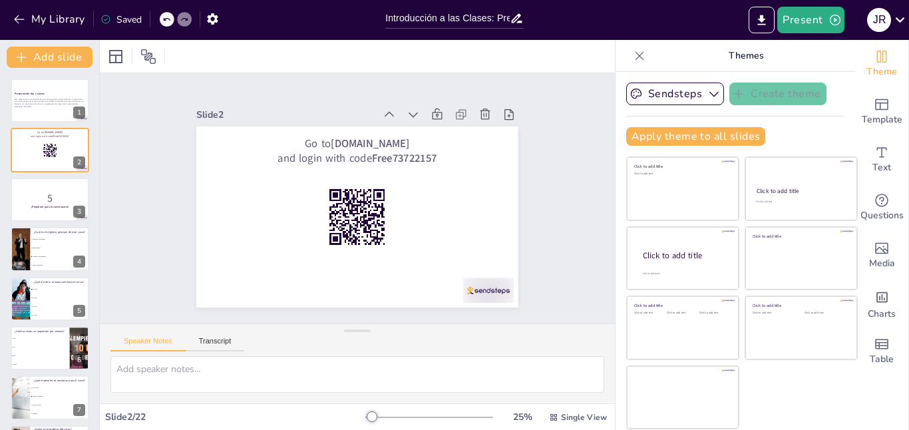
checkbox input "true"
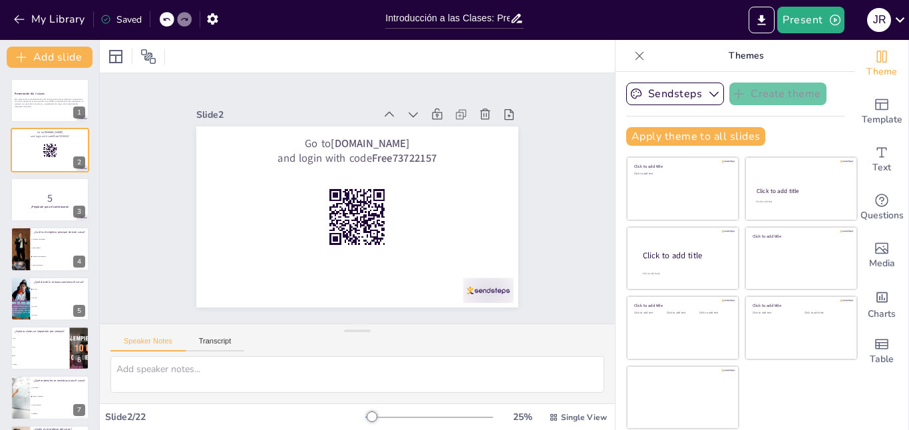
checkbox input "true"
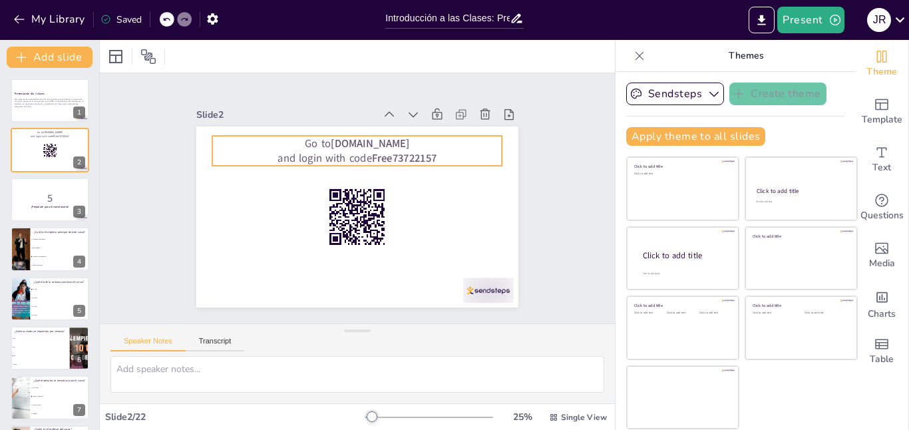
checkbox input "true"
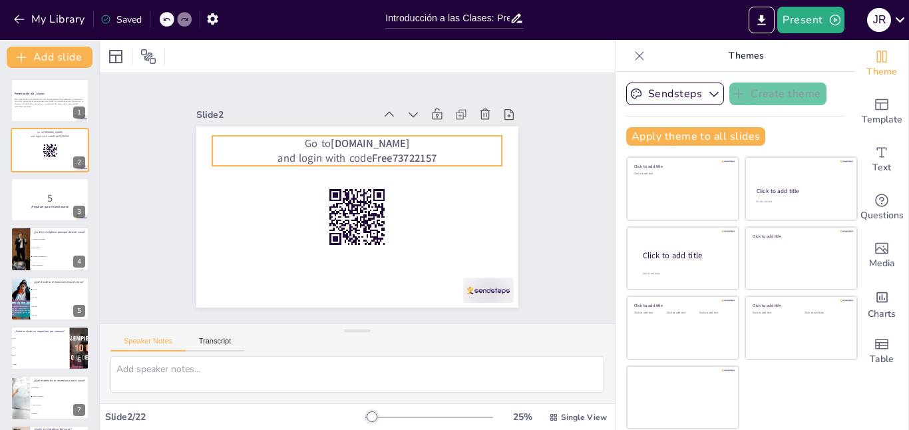
checkbox input "true"
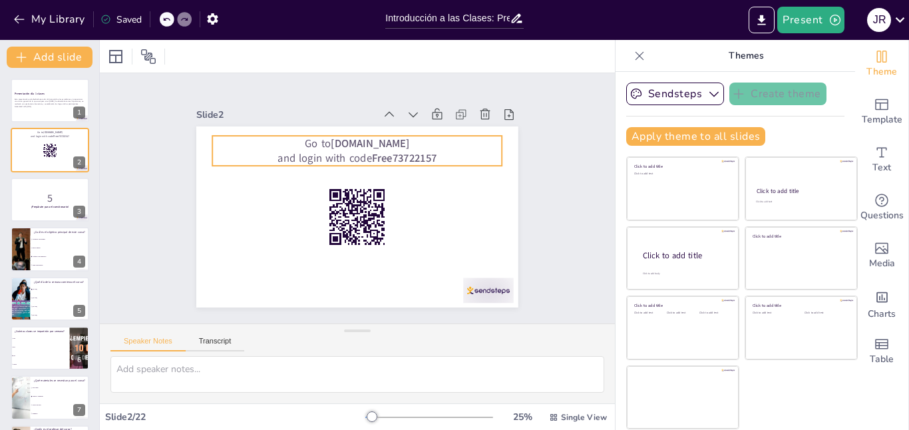
checkbox input "true"
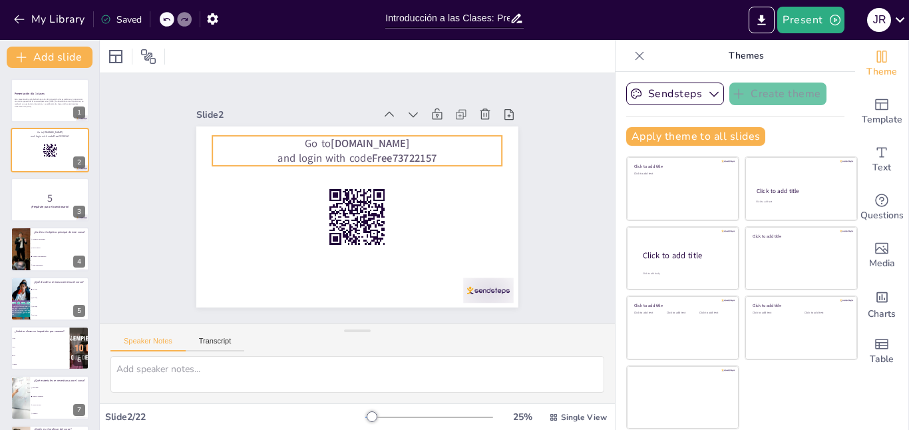
checkbox input "true"
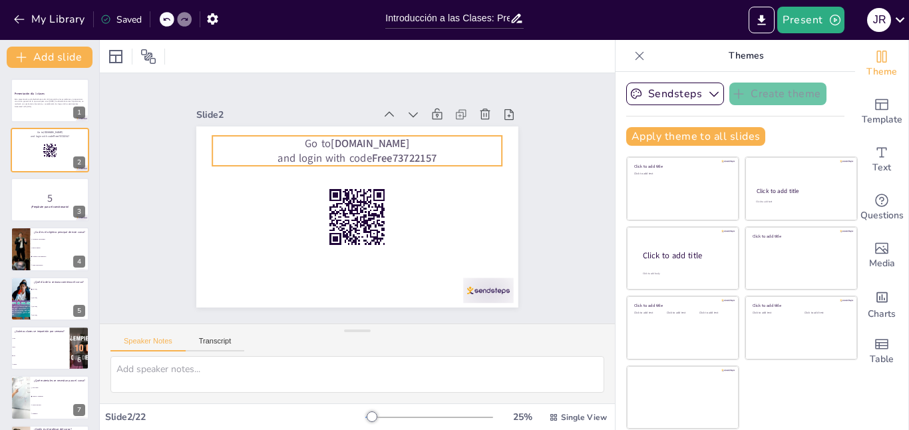
checkbox input "true"
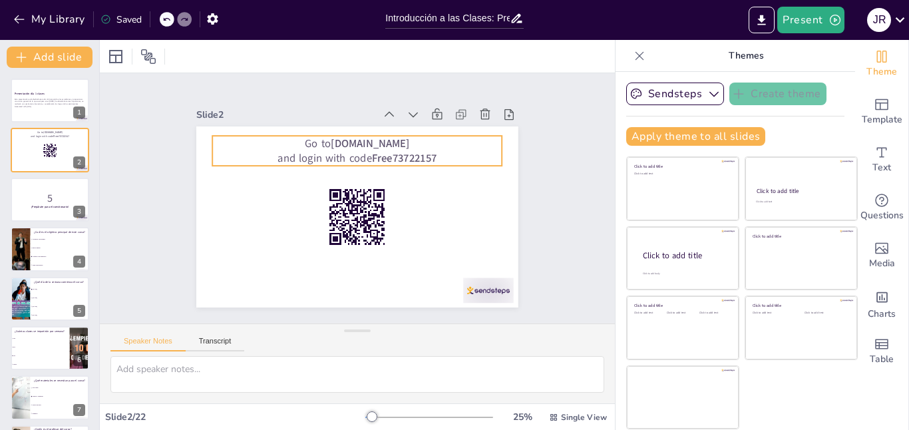
checkbox input "true"
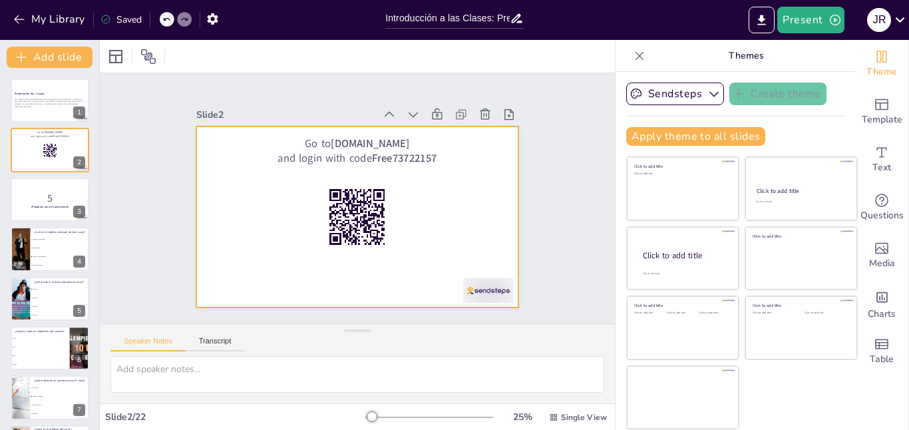
checkbox input "true"
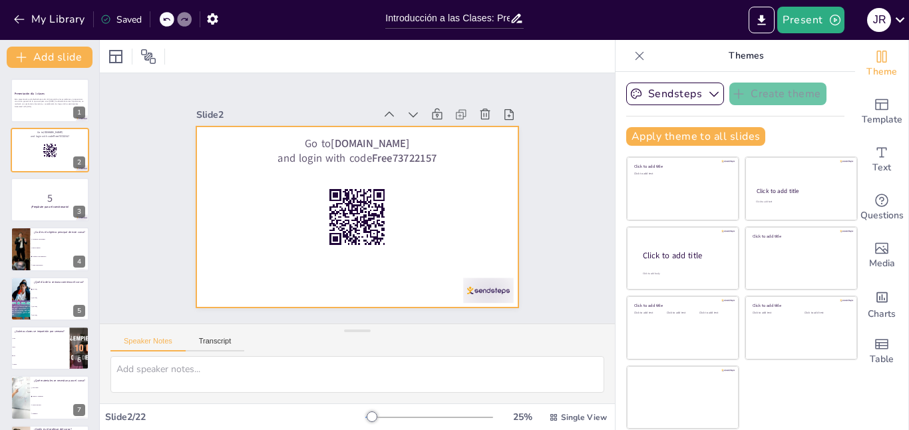
checkbox input "true"
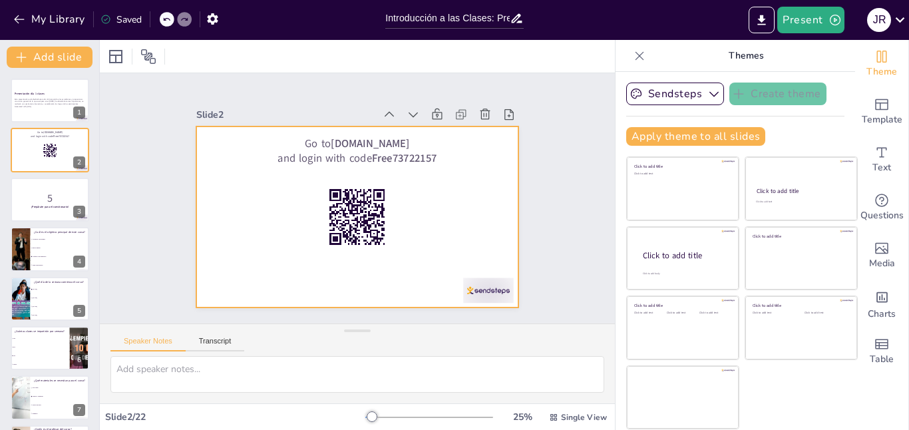
checkbox input "true"
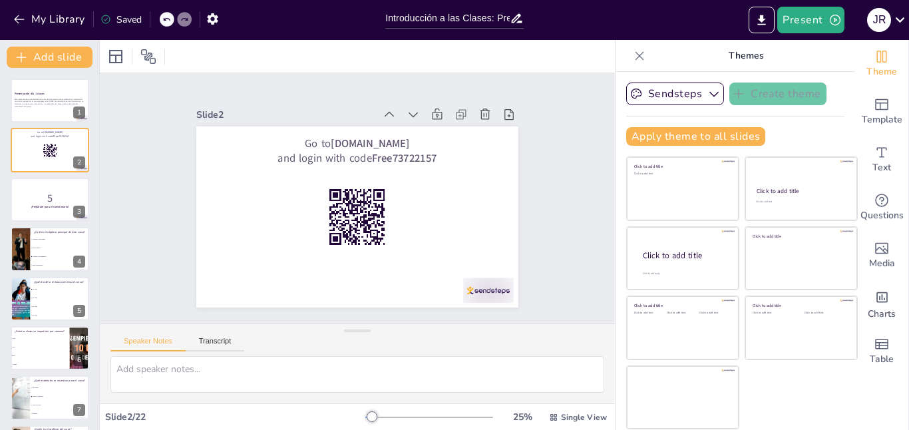
checkbox input "true"
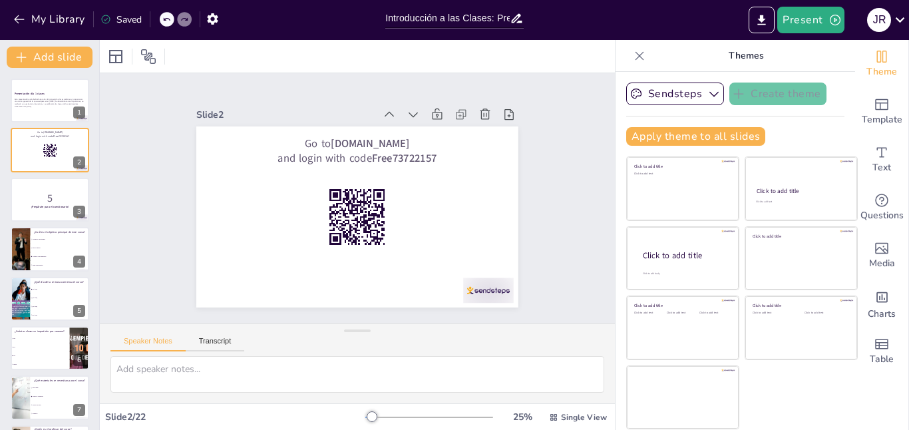
checkbox input "true"
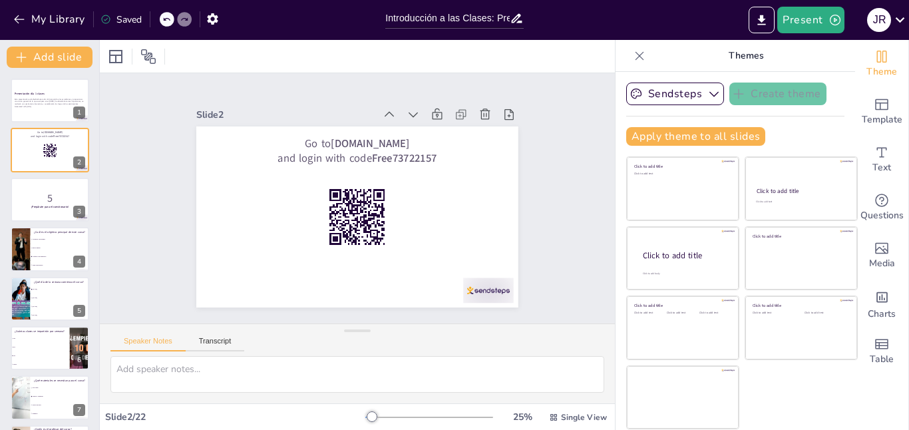
checkbox input "true"
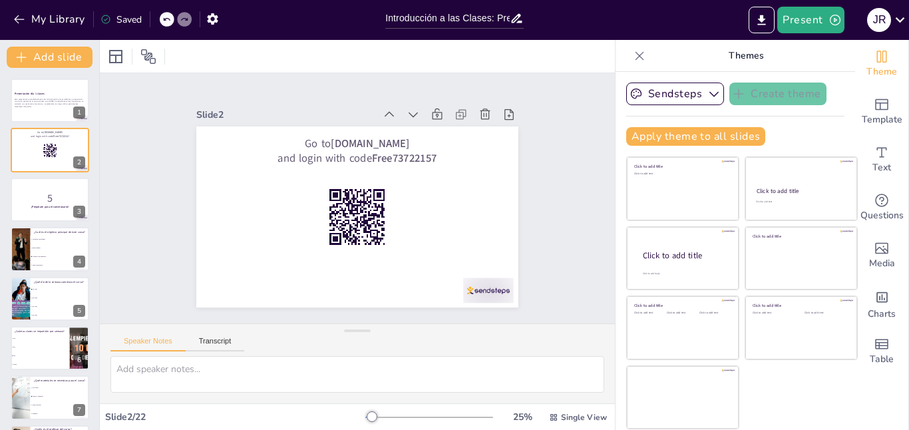
checkbox input "true"
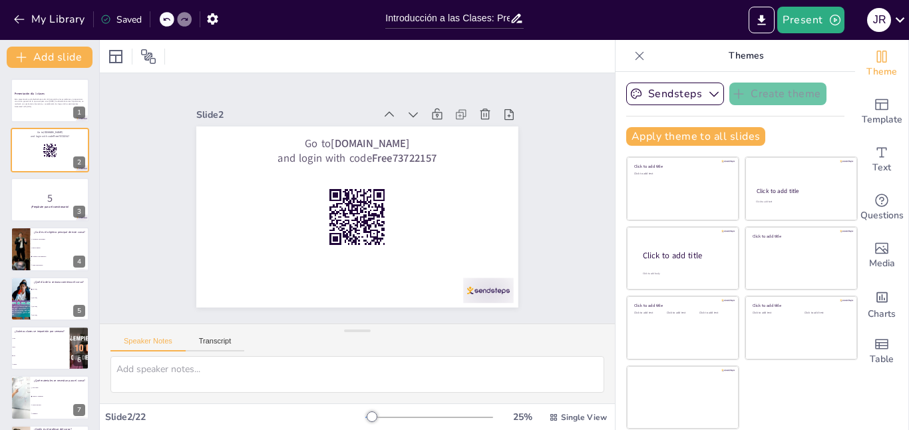
checkbox input "true"
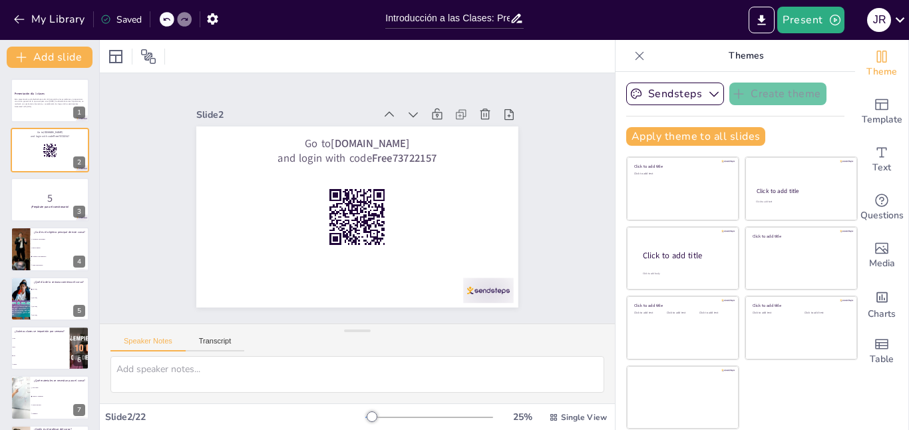
checkbox input "true"
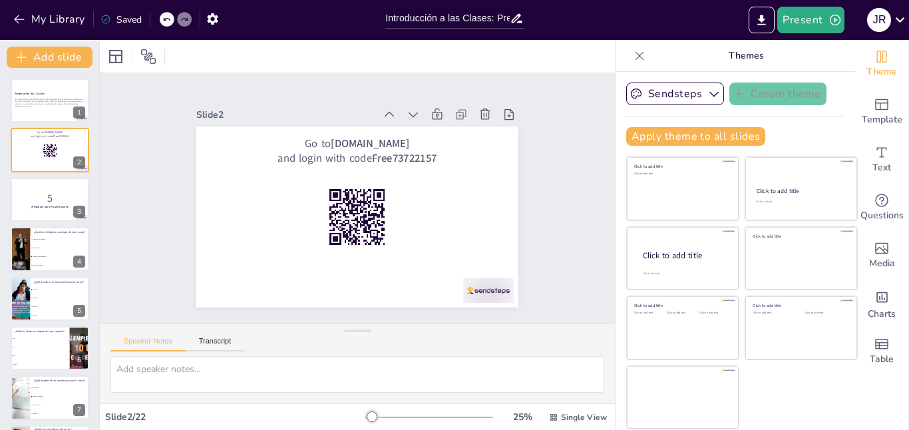
checkbox input "true"
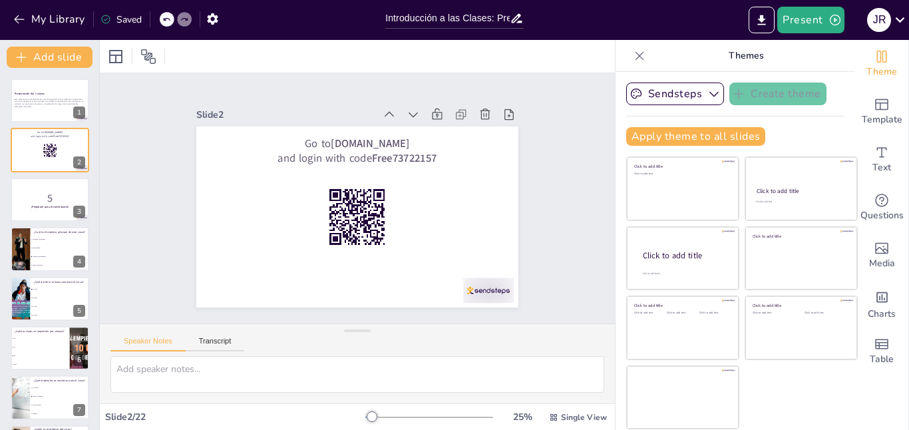
checkbox input "true"
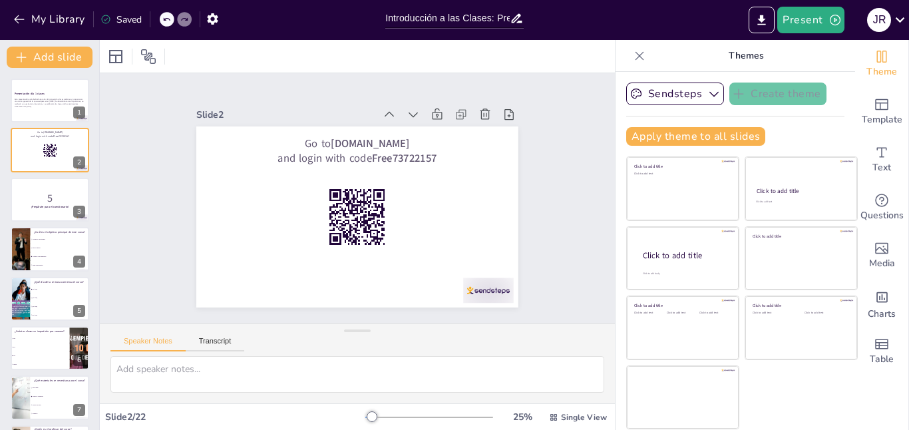
checkbox input "true"
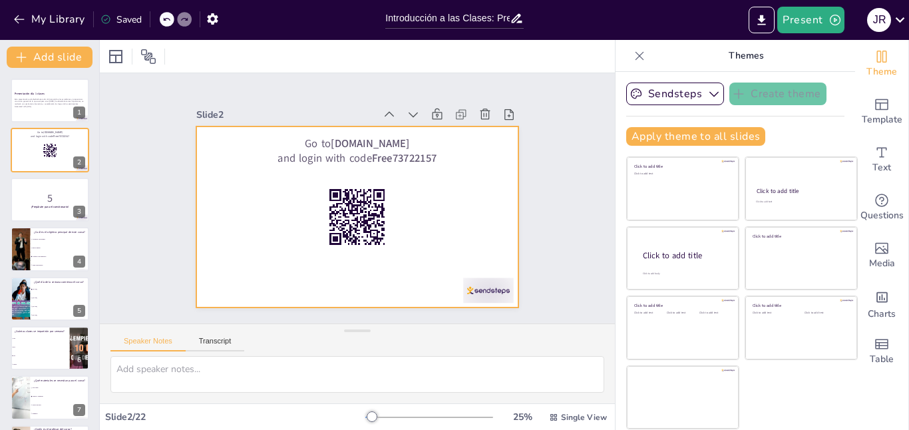
checkbox input "true"
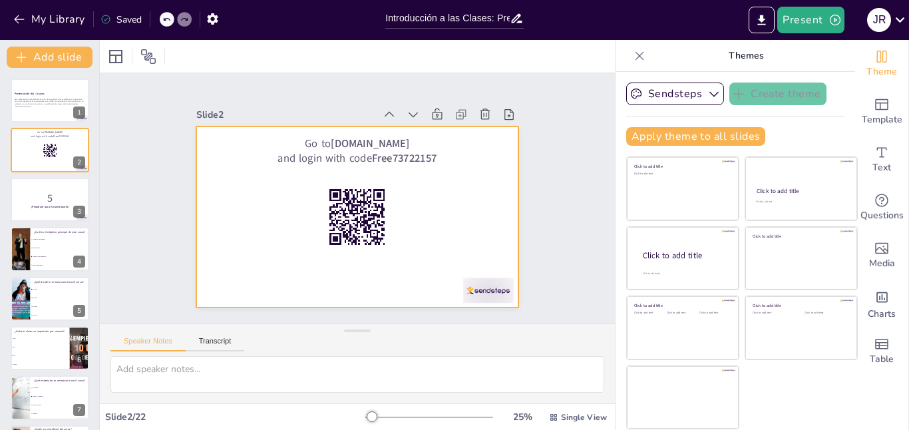
checkbox input "true"
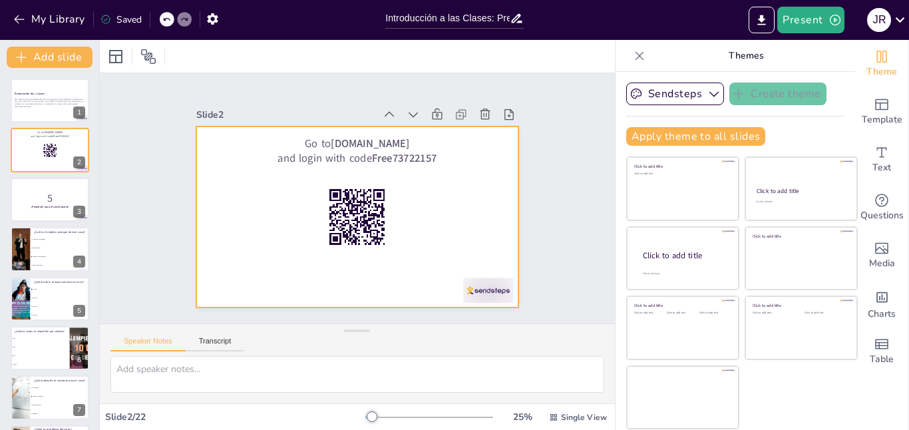
checkbox input "true"
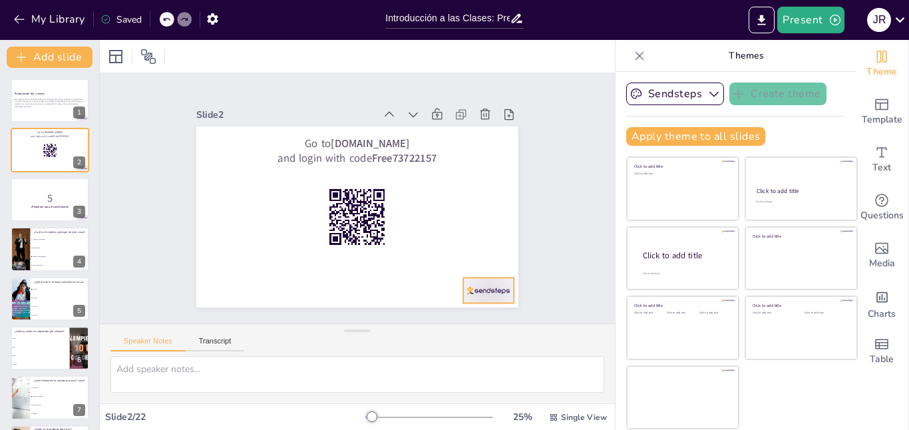
checkbox input "true"
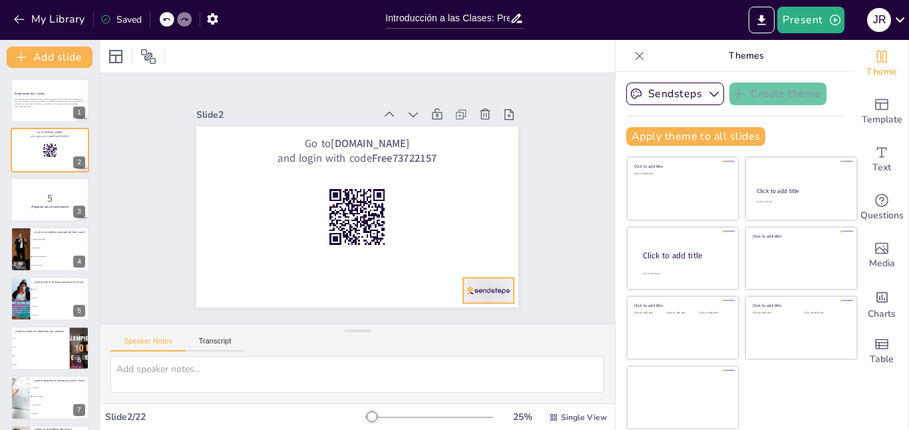
checkbox input "true"
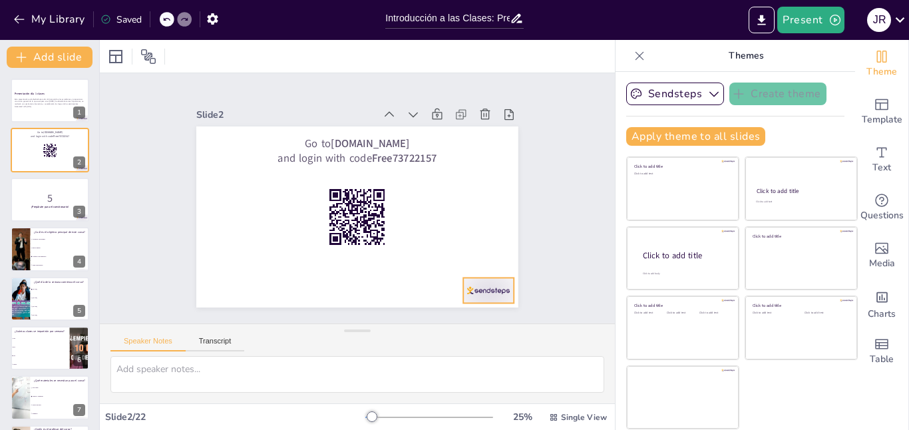
checkbox input "true"
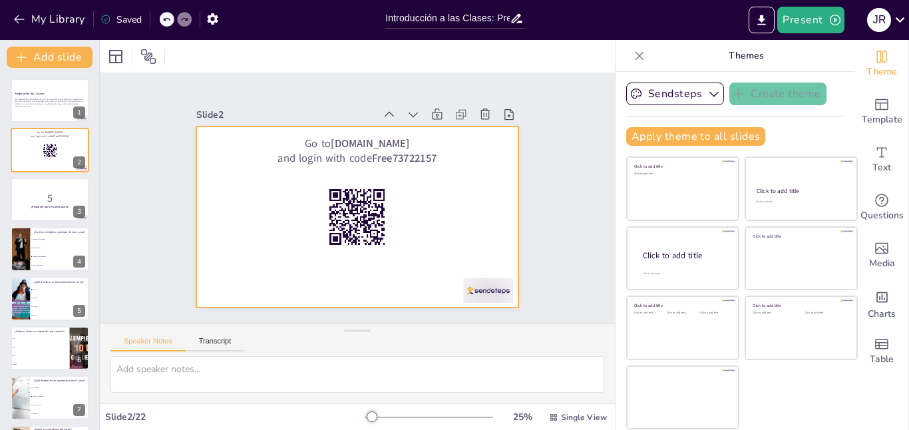
checkbox input "true"
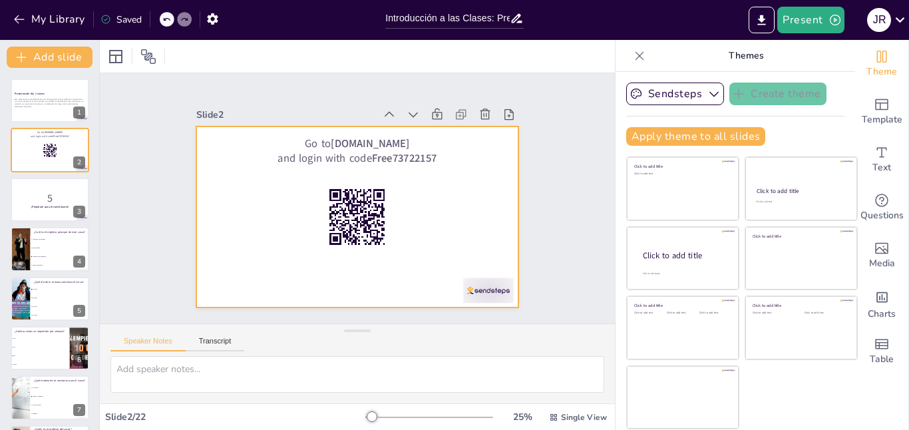
checkbox input "true"
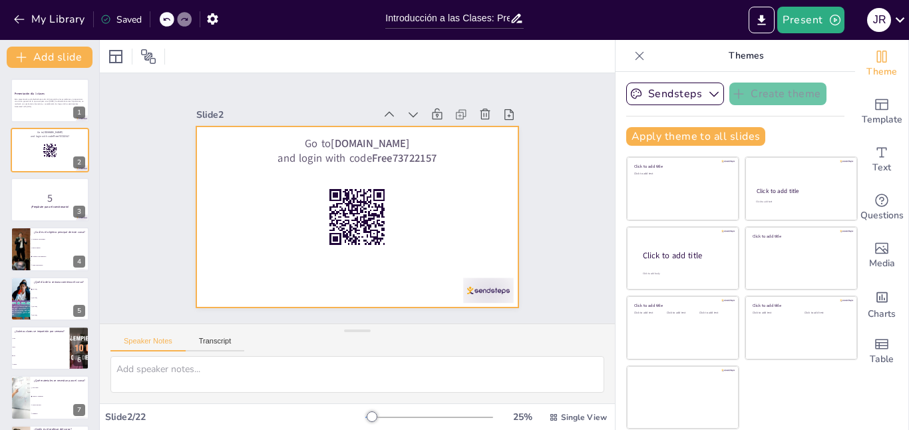
checkbox input "true"
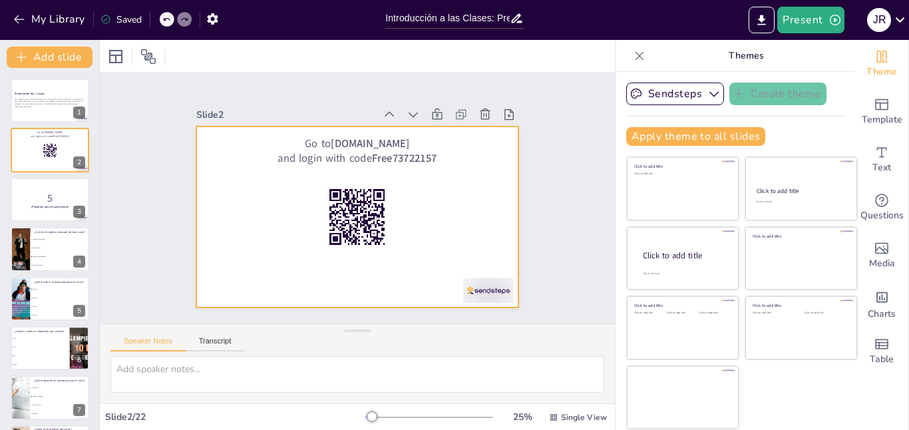
checkbox input "true"
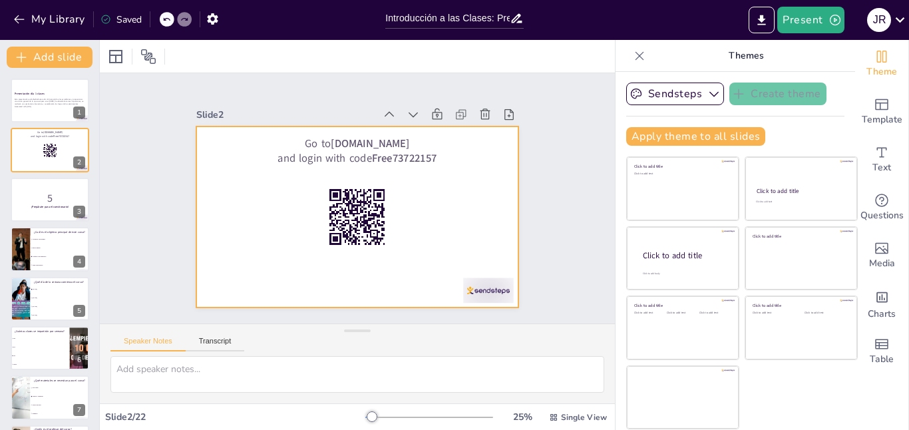
checkbox input "true"
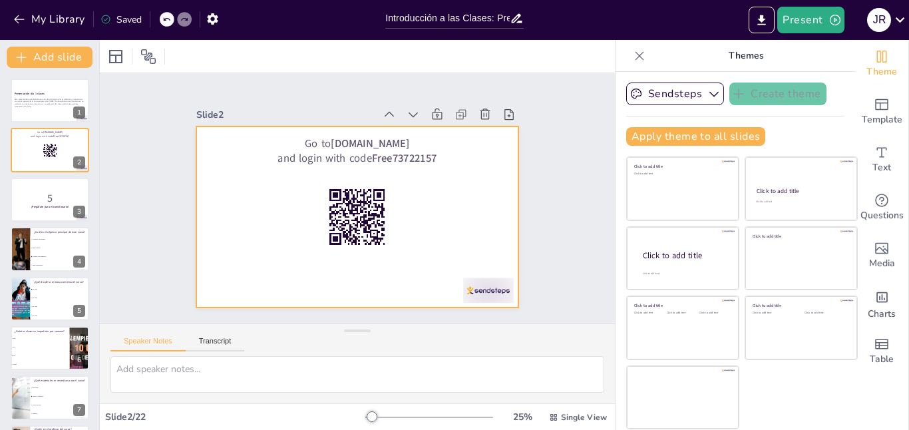
checkbox input "true"
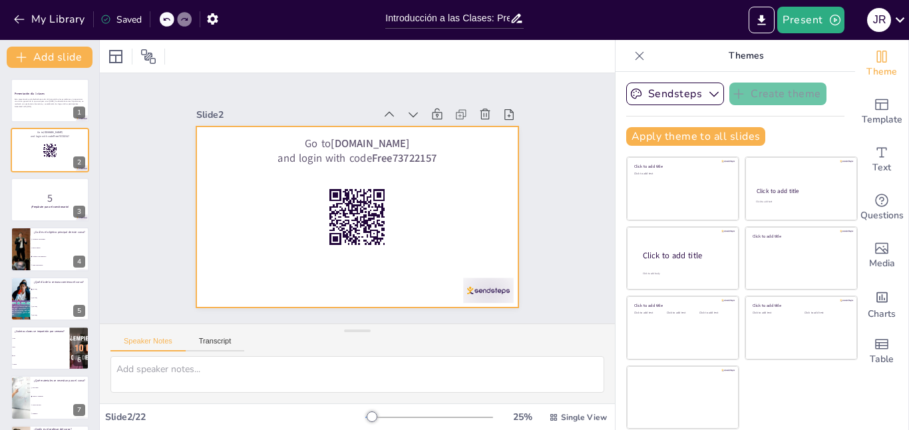
checkbox input "true"
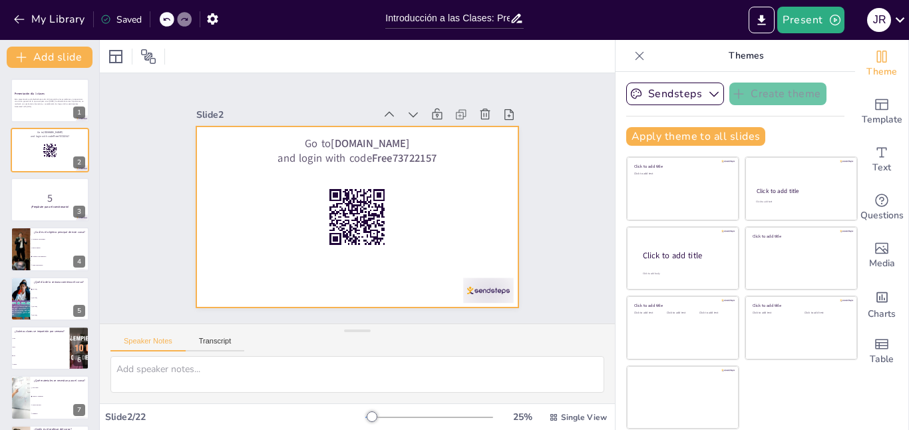
checkbox input "true"
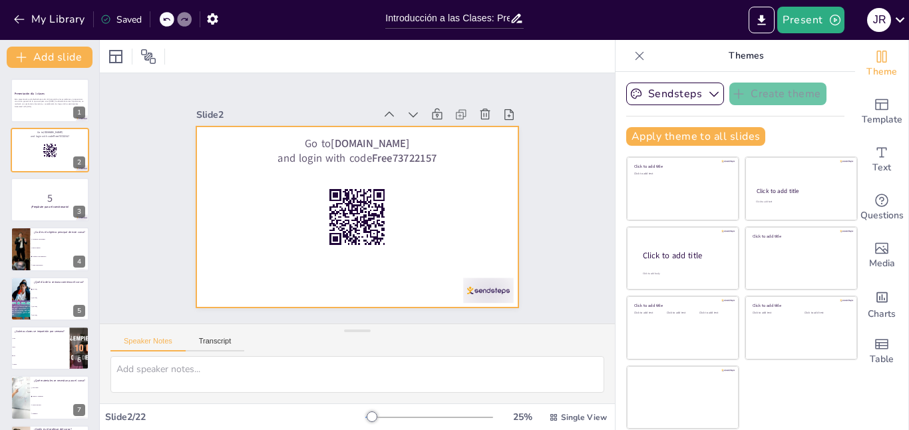
checkbox input "true"
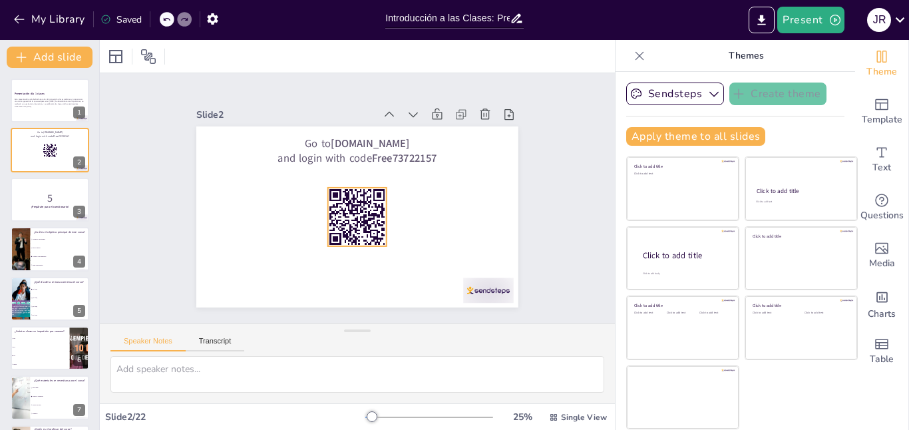
checkbox input "true"
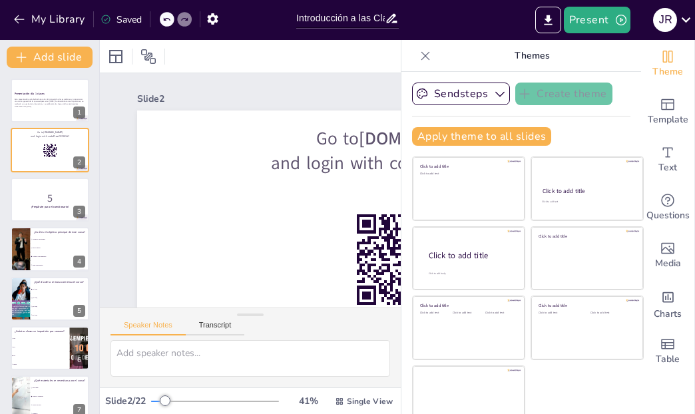
click at [41, 96] on div "Esta presentación está diseñada para dar la bienvenida a los estudiantes y prop…" at bounding box center [50, 102] width 71 height 13
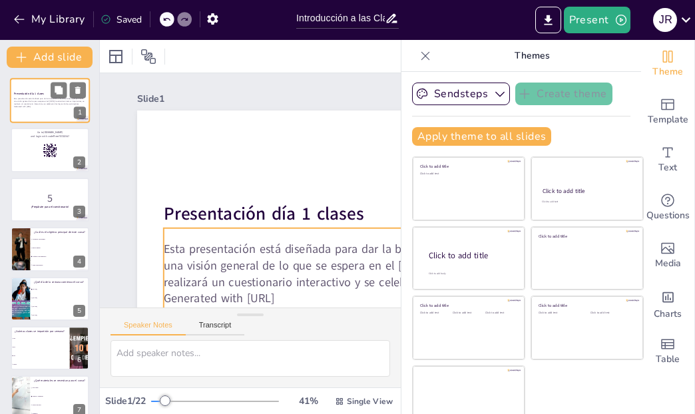
click at [39, 78] on div "Presentación día 1 clases Esta presentación está diseñada para dar la bienvenid…" at bounding box center [50, 78] width 80 height 0
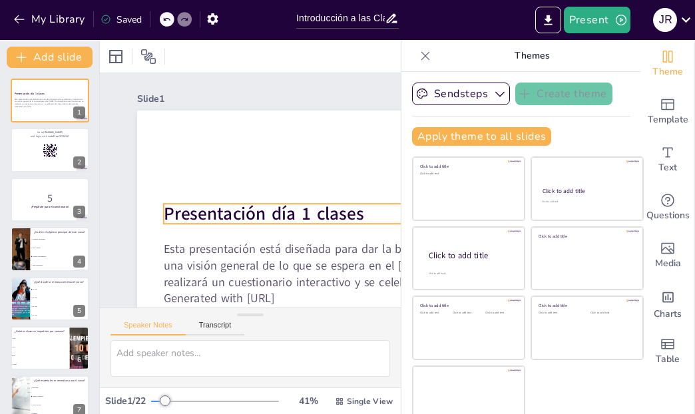
scroll to position [69, 0]
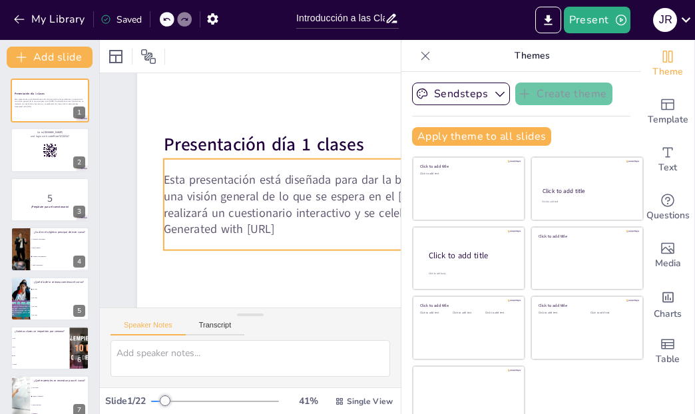
click at [211, 192] on p "Esta presentación está diseñada para dar la bienvenida a los estudiantes y prop…" at bounding box center [392, 243] width 469 height 194
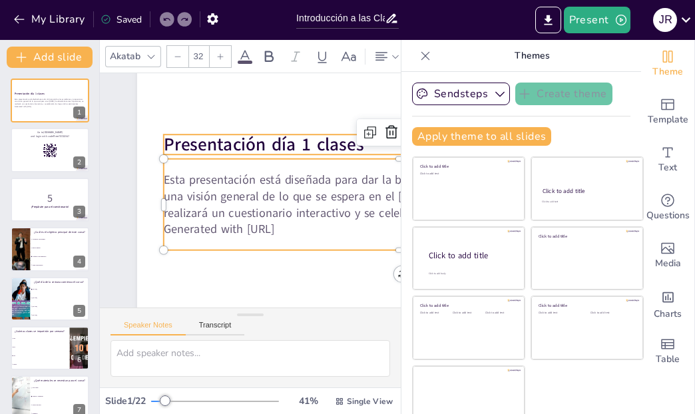
click at [218, 141] on strong "Presentación día 1 clases" at bounding box center [268, 146] width 201 height 45
click at [210, 182] on p "Esta presentación está diseñada para dar la bienvenida a los estudiantes y prop…" at bounding box center [397, 228] width 477 height 148
click at [289, 145] on strong "Presentación día 1 clases" at bounding box center [268, 146] width 201 height 45
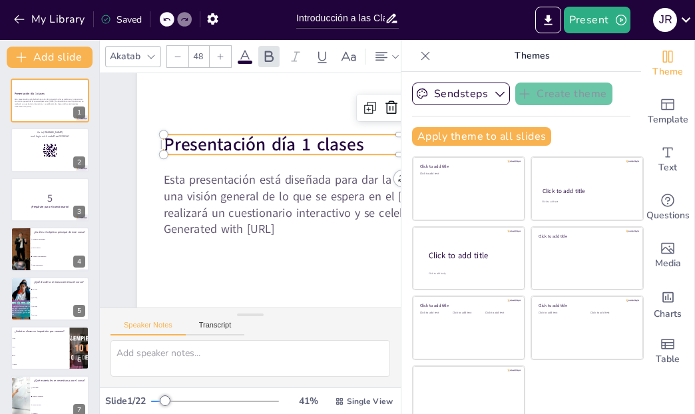
click at [319, 142] on strong "Presentación día 1 clases" at bounding box center [272, 148] width 200 height 65
click at [209, 144] on strong "Presentación día 1 clases" at bounding box center [272, 148] width 200 height 65
click at [211, 224] on strong "Presentación día 1 clases" at bounding box center [237, 236] width 200 height 24
click at [211, 143] on strong "Presentación día 1 clases" at bounding box center [277, 150] width 198 height 85
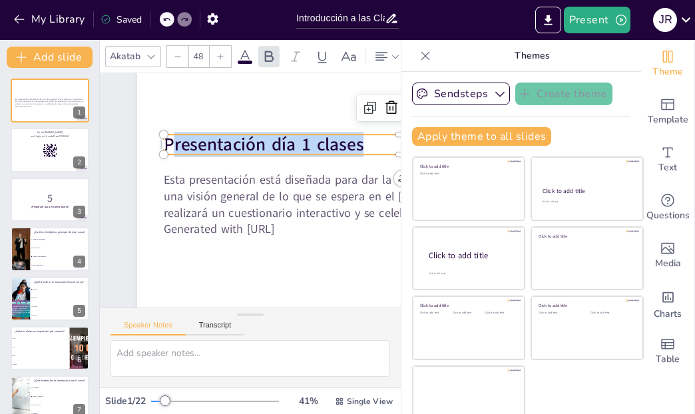
drag, startPoint x: 366, startPoint y: 145, endPoint x: 164, endPoint y: 144, distance: 202.3
click at [168, 144] on p "Presentación día 1 clases" at bounding box center [406, 160] width 477 height 75
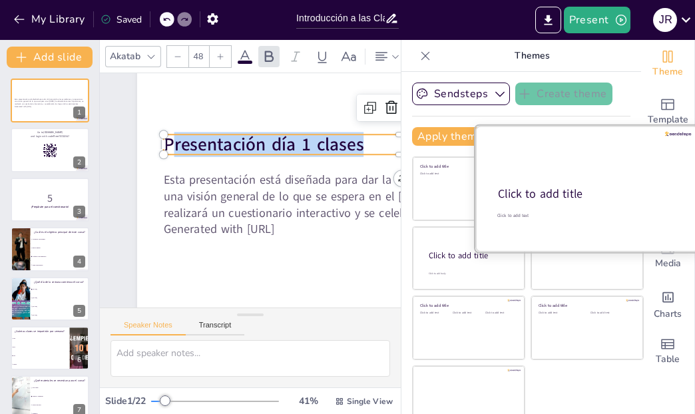
copy strong "resentación día 1 clases"
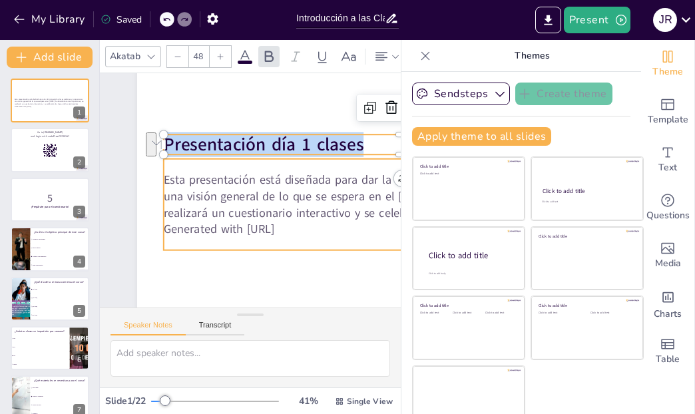
click at [305, 238] on p "Generated with [URL]" at bounding box center [382, 274] width 458 height 163
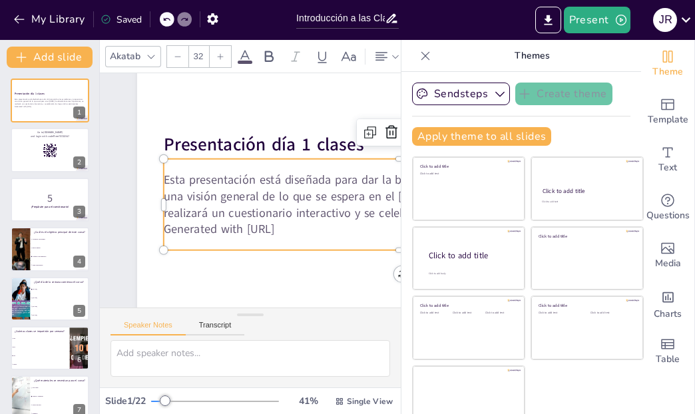
click at [194, 172] on p "Esta presentación está diseñada para dar la bienvenida a los estudiantes y prop…" at bounding box center [392, 243] width 469 height 194
click at [419, 59] on icon at bounding box center [425, 55] width 13 height 13
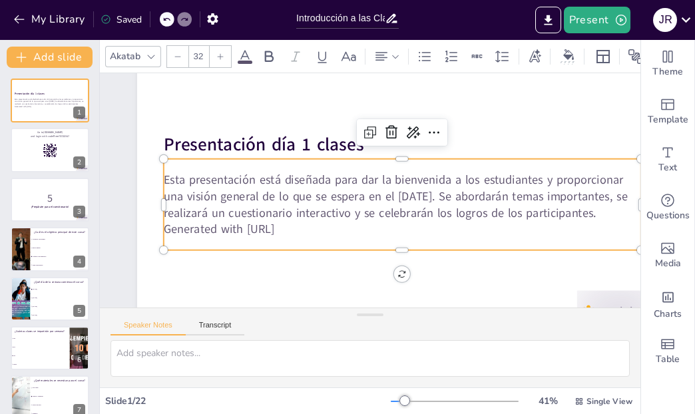
click at [305, 226] on p "Esta presentación está diseñada para dar la bienvenida a los estudiantes y prop…" at bounding box center [377, 222] width 239 height 456
click at [203, 172] on p "Esta presentación está diseñada para dar la bienvenida a los estudiantes y prop…" at bounding box center [400, 203] width 477 height 148
click at [290, 189] on p "Esta presentación está diseñada para dar la bienvenida a los estudiantes y prop…" at bounding box center [398, 205] width 469 height 195
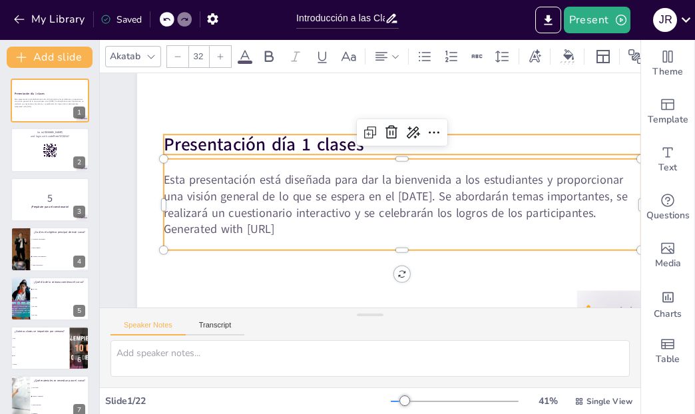
click at [262, 143] on strong "Presentación día 1 clases" at bounding box center [268, 133] width 201 height 45
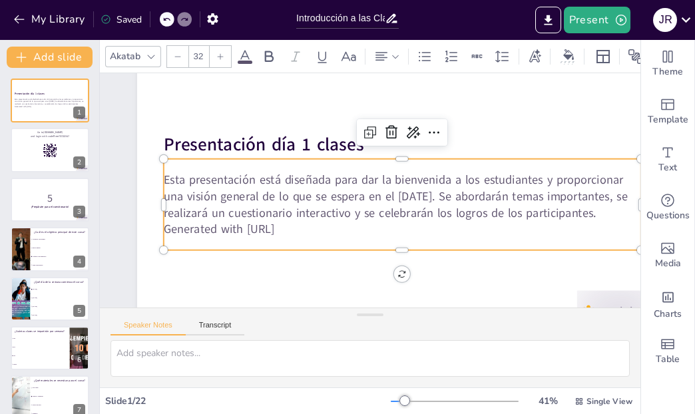
click at [281, 188] on p "Esta presentación está diseñada para dar la bienvenida a los estudiantes y prop…" at bounding box center [400, 203] width 477 height 148
click at [212, 171] on p "Esta presentación está diseñada para dar la bienvenida a los estudiantes y prop…" at bounding box center [400, 203] width 477 height 148
click at [212, 171] on p "Esta presentación está diseñada para dar la bienvenida a los estudiantes y prop…" at bounding box center [348, 215] width 281 height 438
drag, startPoint x: 303, startPoint y: 236, endPoint x: 186, endPoint y: 176, distance: 130.9
click at [163, 171] on div "Presentación día 1 clases Esta presentación está diseñada para dar la bienvenid…" at bounding box center [388, 216] width 552 height 604
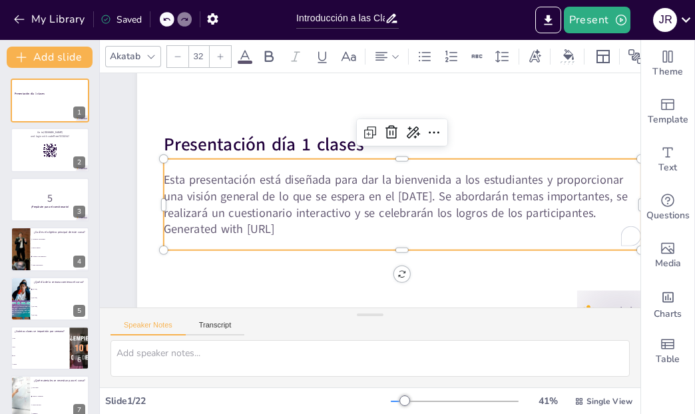
copy div "Esta presentación está diseñada para dar la bienvenida a los estudiantes y prop…"
click at [39, 200] on p "5" at bounding box center [50, 197] width 72 height 15
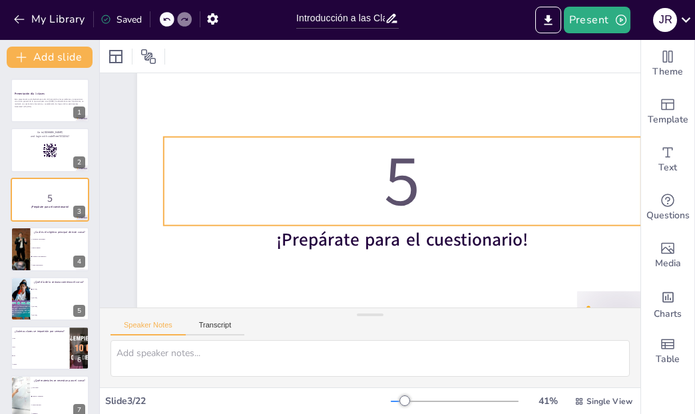
scroll to position [111, 0]
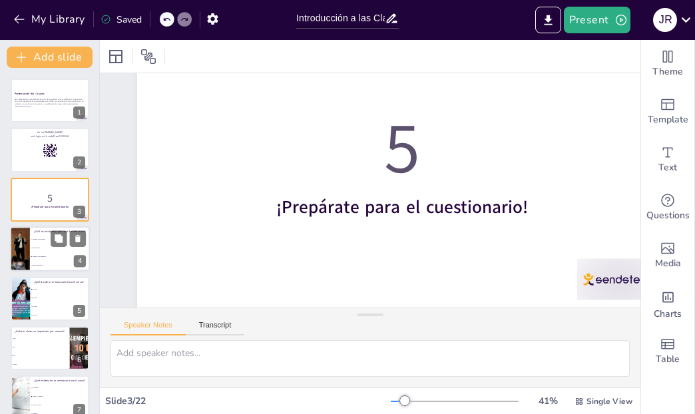
click at [51, 256] on span "Adquirir conocimientos" at bounding box center [60, 257] width 57 height 2
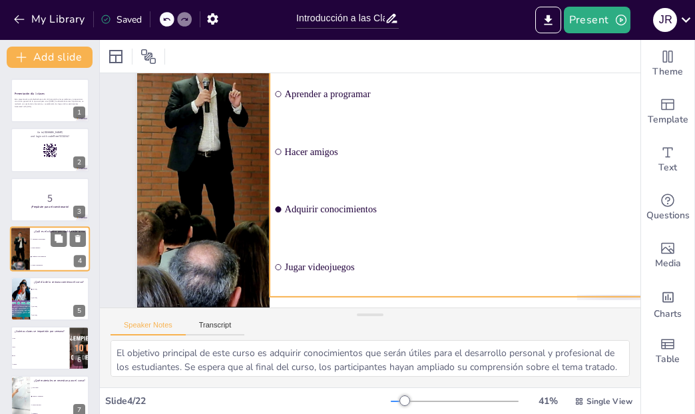
scroll to position [0, 0]
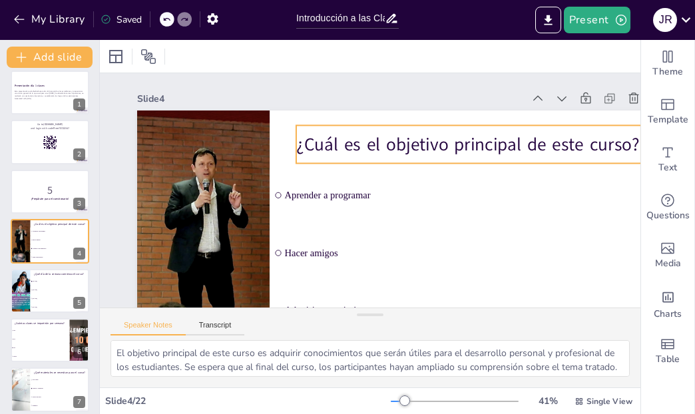
click at [373, 144] on p "¿Cuál es el objetivo principal de este curso?" at bounding box center [476, 166] width 342 height 96
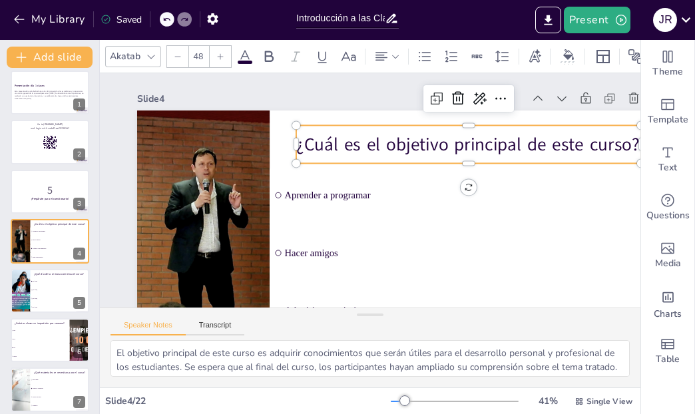
click at [376, 145] on p "¿Cuál es el objetivo principal de este curso?" at bounding box center [456, 125] width 342 height 96
click at [376, 150] on p "¿Cuál es el objetivo principal de este curso?" at bounding box center [349, 296] width 222 height 293
click at [376, 145] on p "¿Cuál es el objetivo principal de este curso?" at bounding box center [476, 166] width 342 height 96
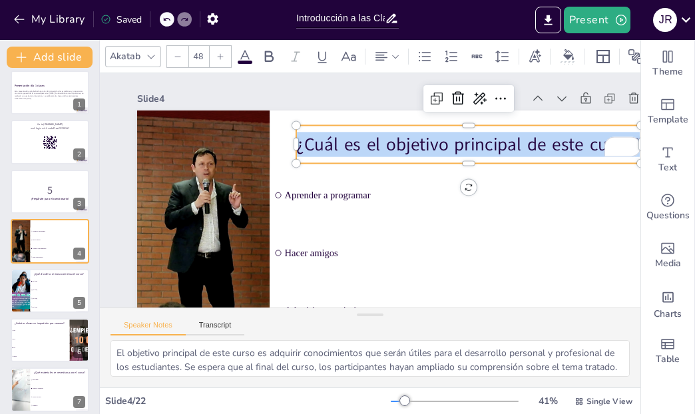
copy p "¿Cuál es el objetivo principal de este curso?"
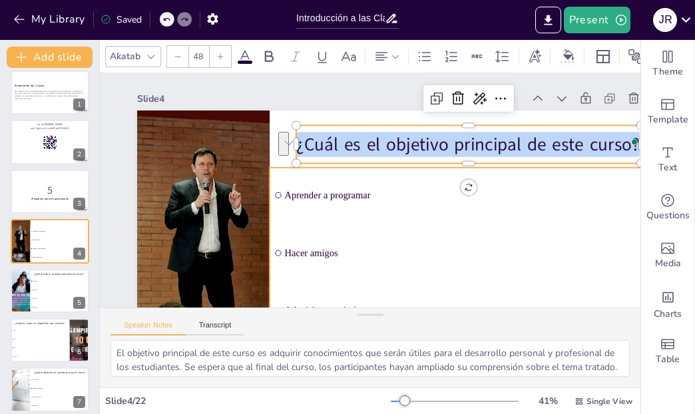
click at [325, 195] on span "Aprender a programar" at bounding box center [407, 287] width 164 height 350
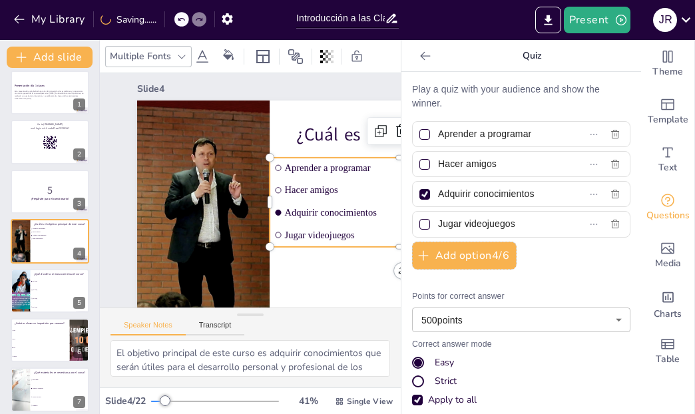
scroll to position [11, 0]
click at [343, 229] on li "Jugar videojuegos" at bounding box center [347, 315] width 226 height 172
click at [343, 228] on li "Jugar videojuegos" at bounding box center [381, 278] width 258 height 101
click at [285, 182] on li "Aprender a programar" at bounding box center [369, 287] width 192 height 210
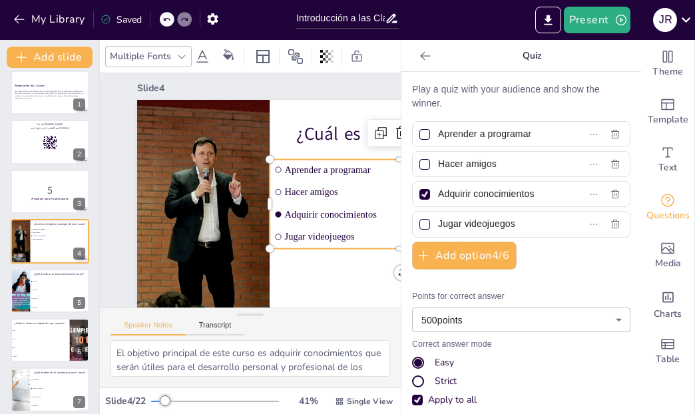
click at [316, 220] on span "Hacer amigos" at bounding box center [313, 334] width 110 height 229
click at [315, 194] on span "Hacer amigos" at bounding box center [403, 225] width 243 height 62
click at [315, 197] on span "Hacer amigos" at bounding box center [399, 240] width 237 height 87
click at [334, 201] on span "Hacer amigos" at bounding box center [393, 256] width 229 height 110
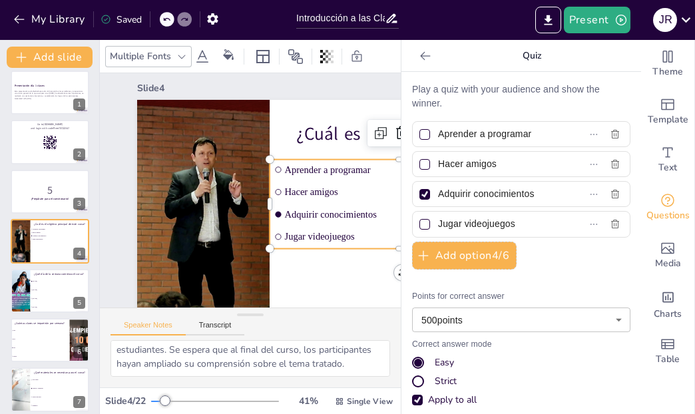
click at [337, 242] on span "Jugar videojuegos" at bounding box center [374, 297] width 229 height 110
click at [341, 278] on div at bounding box center [366, 306] width 606 height 488
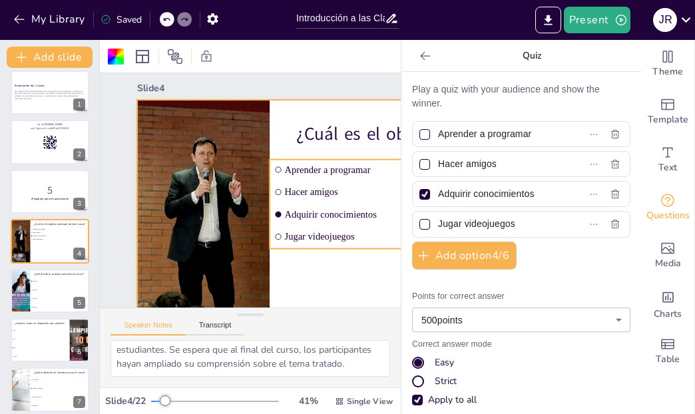
click at [322, 219] on span "Adquirir conocimientos" at bounding box center [391, 261] width 237 height 87
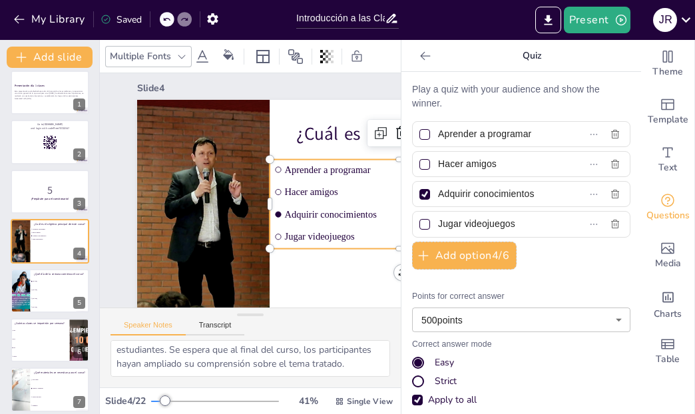
click at [323, 219] on span "Adquirir conocimientos" at bounding box center [398, 247] width 243 height 62
click at [323, 227] on span "Adquirir conocimientos" at bounding box center [351, 313] width 190 height 172
click at [333, 221] on span "Adquirir conocimientos" at bounding box center [384, 276] width 229 height 110
click at [345, 221] on span "Adquirir conocimientos" at bounding box center [384, 276] width 229 height 110
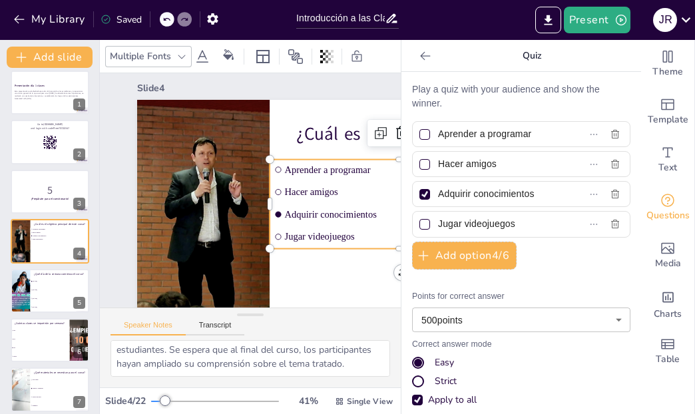
click at [345, 229] on span "Adquirir conocimientos" at bounding box center [308, 338] width 132 height 218
click at [345, 216] on span "Adquirir conocimientos" at bounding box center [398, 247] width 243 height 62
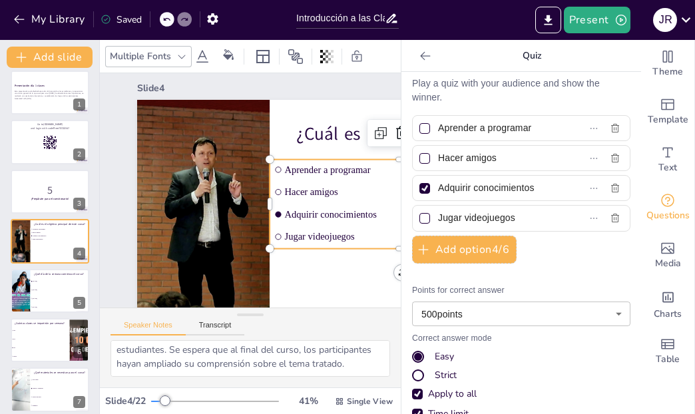
scroll to position [0, 0]
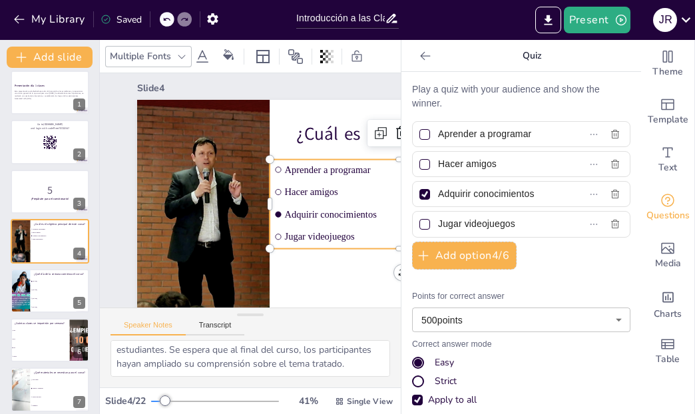
click at [195, 181] on div at bounding box center [192, 238] width 508 height 387
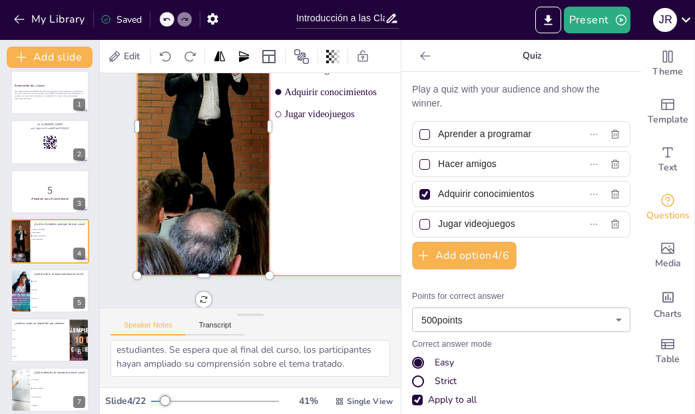
scroll to position [143, 0]
click at [42, 284] on li "[DATE]" at bounding box center [60, 281] width 60 height 9
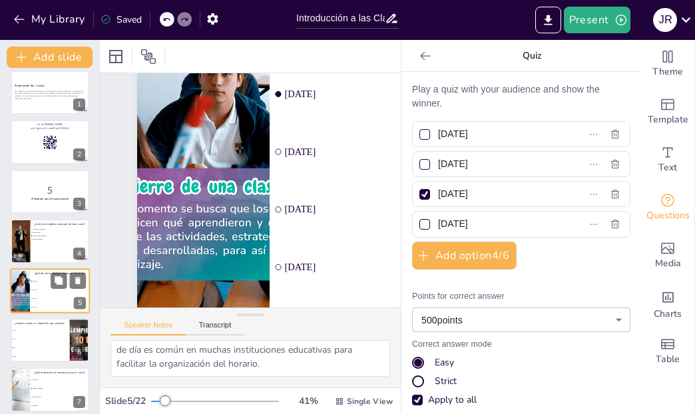
scroll to position [31, 0]
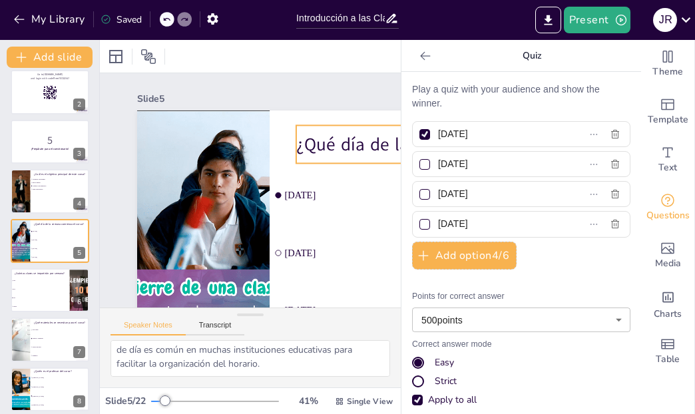
click at [355, 142] on p "¿Qué día de la semana comienza el curso?" at bounding box center [473, 190] width 342 height 96
click at [349, 142] on p "¿Qué día de la semana comienza el curso?" at bounding box center [473, 190] width 342 height 96
click at [349, 143] on p "¿Qué día de la semana comienza el curso?" at bounding box center [473, 191] width 342 height 96
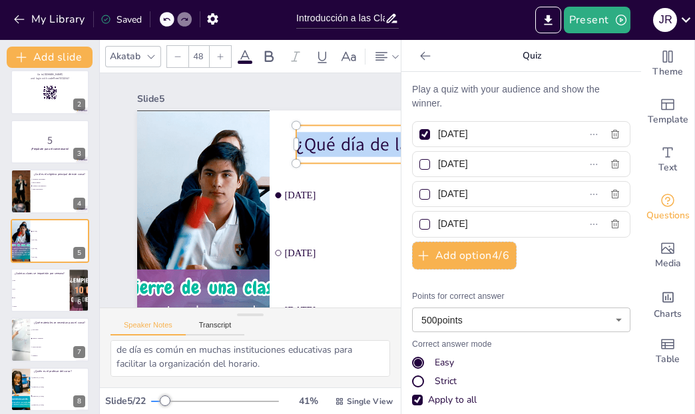
copy p "¿Qué día de la semana comienza el curso?"
click at [51, 297] on span "Tres" at bounding box center [40, 298] width 57 height 2
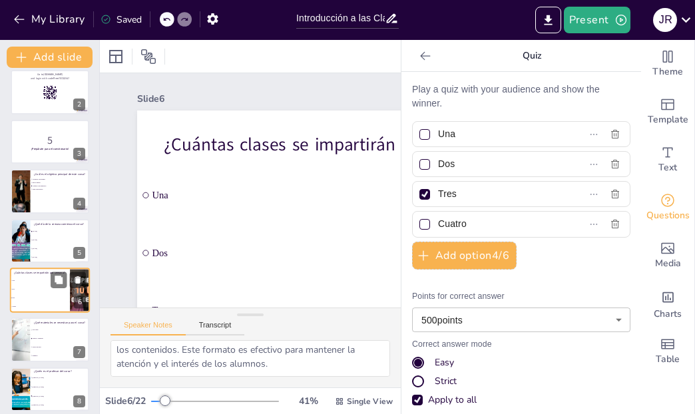
scroll to position [107, 0]
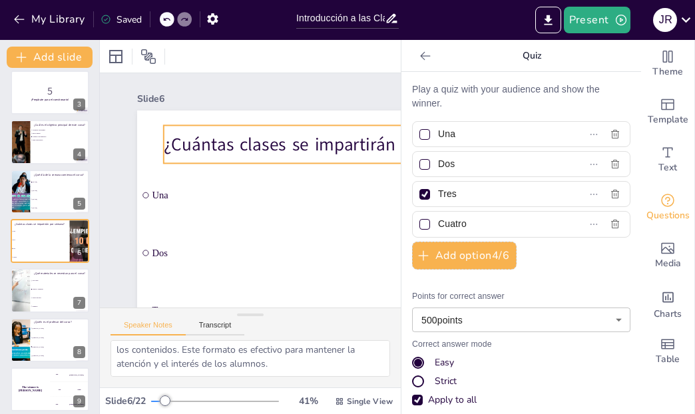
click at [323, 143] on p "¿Cuántas clases se impartirán por semana?" at bounding box center [347, 183] width 325 height 162
click at [327, 143] on p "¿Cuántas clases se impartirán por semana?" at bounding box center [345, 173] width 335 height 130
click at [327, 143] on p "¿Cuántas clases se impartirán por semana?" at bounding box center [343, 163] width 342 height 96
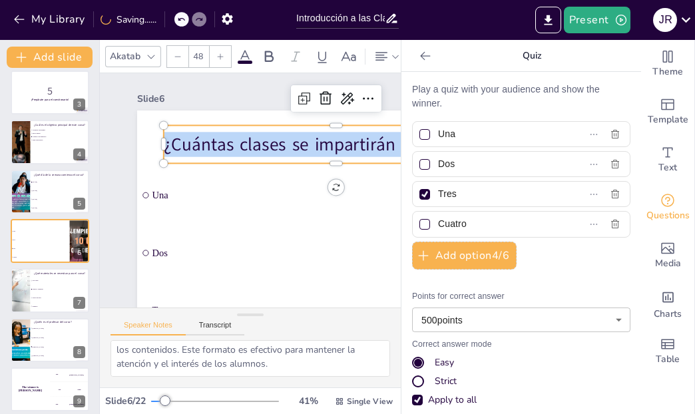
click at [335, 146] on p "¿Cuántas clases se impartirán por semana?" at bounding box center [340, 153] width 345 height 61
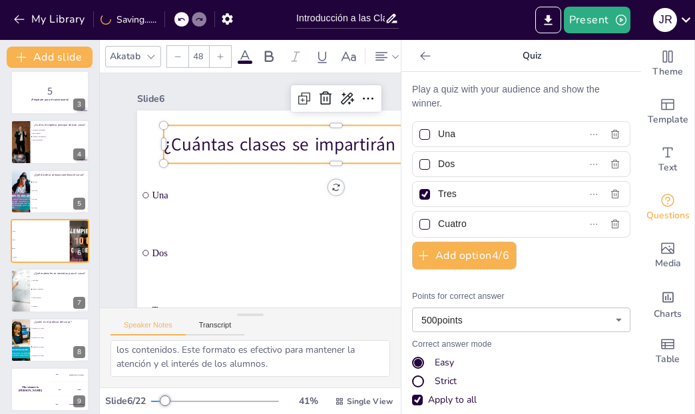
click at [335, 157] on p "¿Cuántas clases se impartirán por semana?" at bounding box center [217, 281] width 273 height 249
click at [335, 146] on p "¿Cuántas clases se impartirán por semana?" at bounding box center [343, 163] width 342 height 96
click at [336, 146] on p "¿Cuántas clases se impartirán por semana?" at bounding box center [340, 153] width 345 height 61
click at [336, 146] on p "¿Cuántas clases se impartirán por semana?" at bounding box center [347, 193] width 311 height 194
click at [336, 146] on p "¿Cuántas clases se impartirán por semana?" at bounding box center [345, 173] width 335 height 130
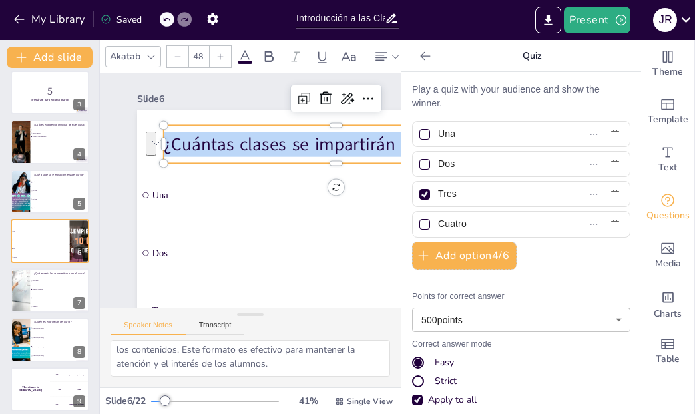
copy p "¿Cuántas clases se impartirán por semana?"
click at [49, 295] on li "Libros de texto" at bounding box center [60, 298] width 60 height 9
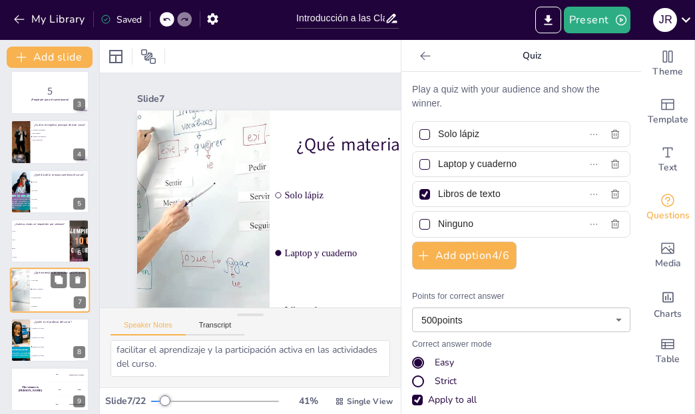
scroll to position [156, 0]
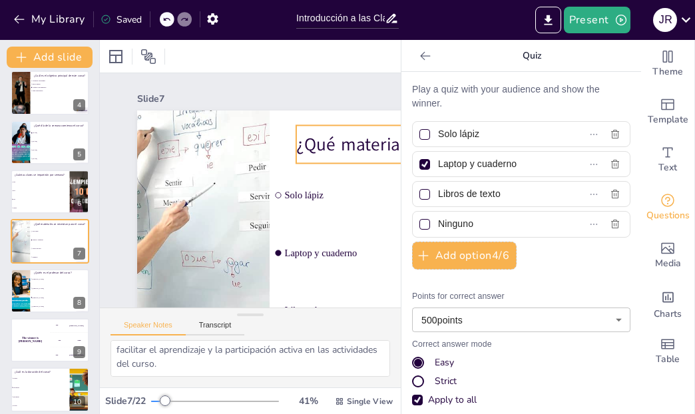
click at [333, 156] on p "¿Qué materiales se necesitan para el curso?" at bounding box center [468, 237] width 325 height 162
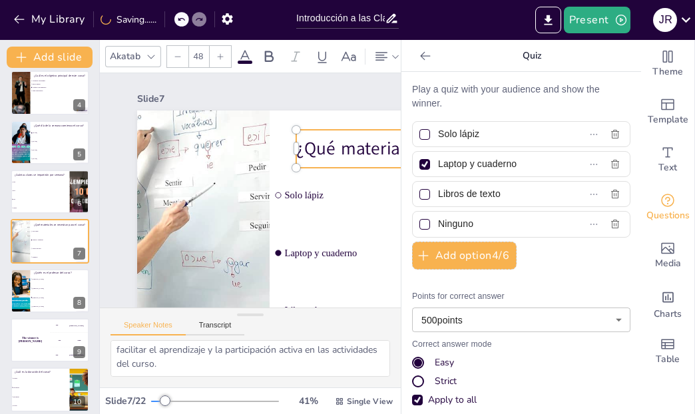
click at [349, 196] on p "¿Qué materiales se necesitan para el curso?" at bounding box center [412, 342] width 222 height 293
click at [349, 148] on p "¿Qué materiales se necesitan para el curso?" at bounding box center [471, 172] width 345 height 61
copy p "¿Qué materiales se necesitan para el curso?"
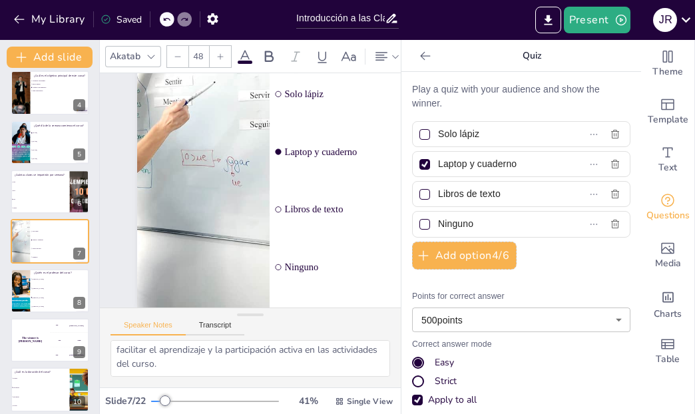
scroll to position [111, 0]
click at [45, 299] on li "[PERSON_NAME]" at bounding box center [60, 297] width 60 height 9
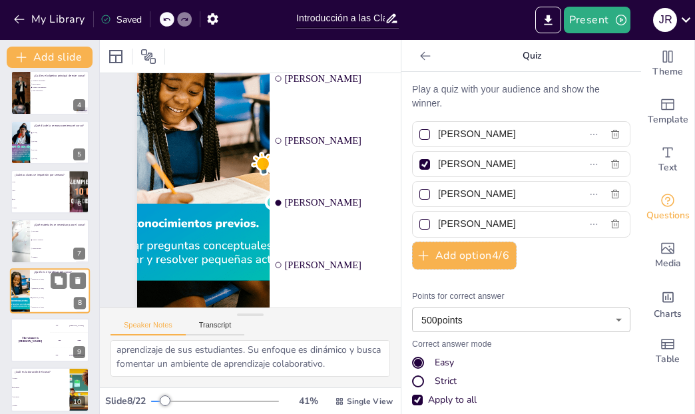
scroll to position [0, 0]
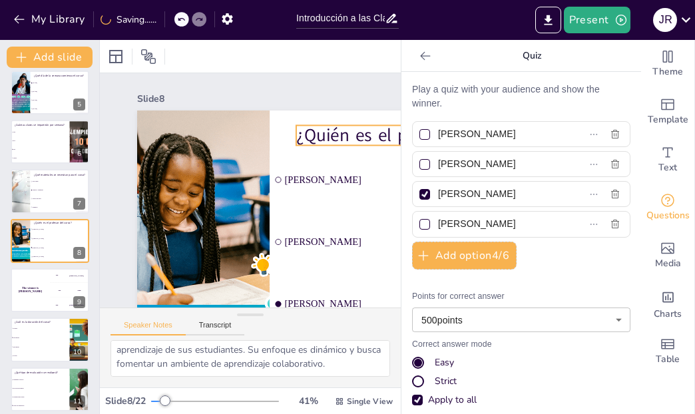
click at [312, 240] on p "¿Quién es el profesor del curso?" at bounding box center [282, 412] width 61 height 345
click at [349, 148] on p "¿Quién es el profesor del curso?" at bounding box center [471, 229] width 325 height 163
click at [349, 140] on p "¿Quién es el profesor del curso?" at bounding box center [474, 205] width 335 height 130
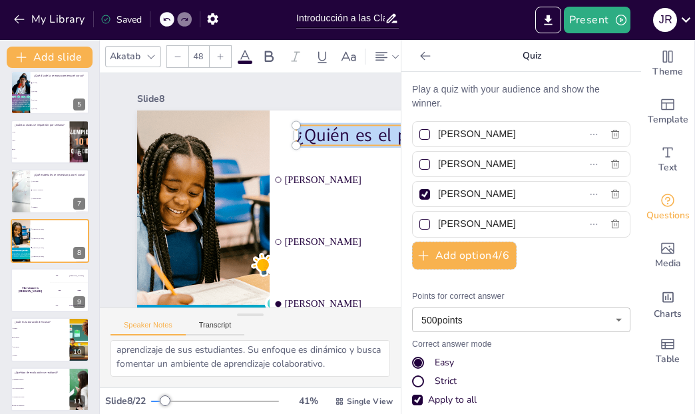
copy p "¿Quién es el profesor del curso?"
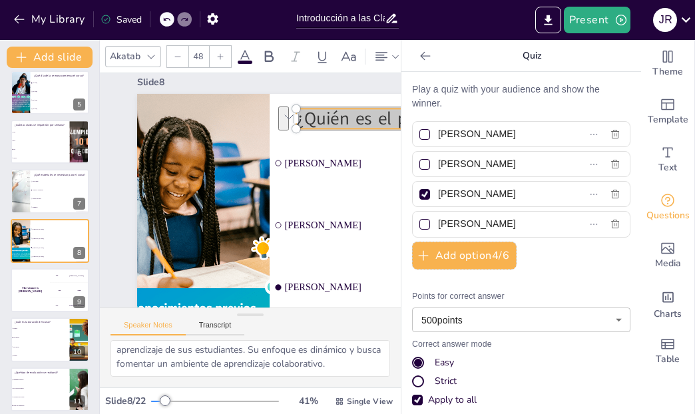
scroll to position [41, 0]
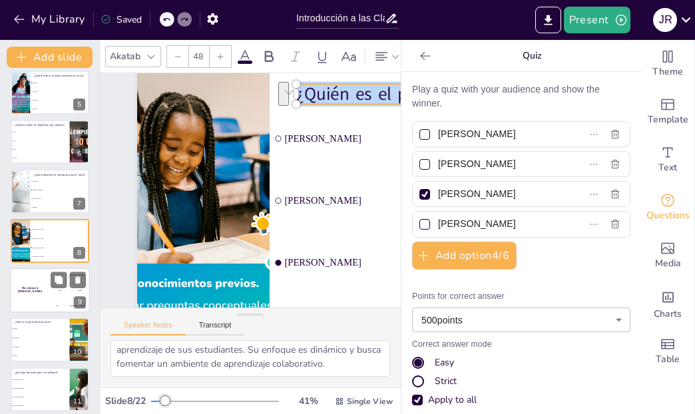
click at [38, 295] on div "The winner is [PERSON_NAME]" at bounding box center [30, 290] width 40 height 45
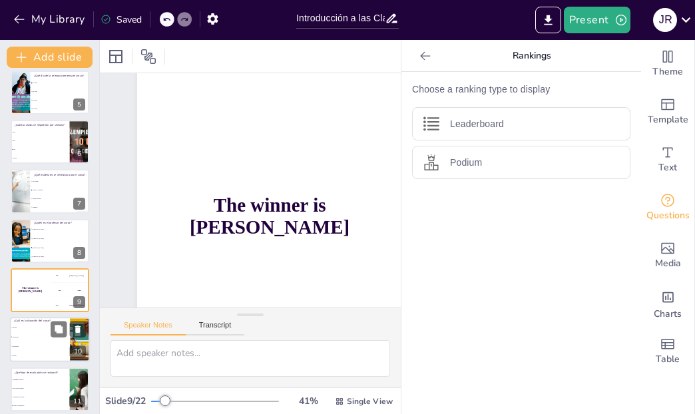
scroll to position [0, 0]
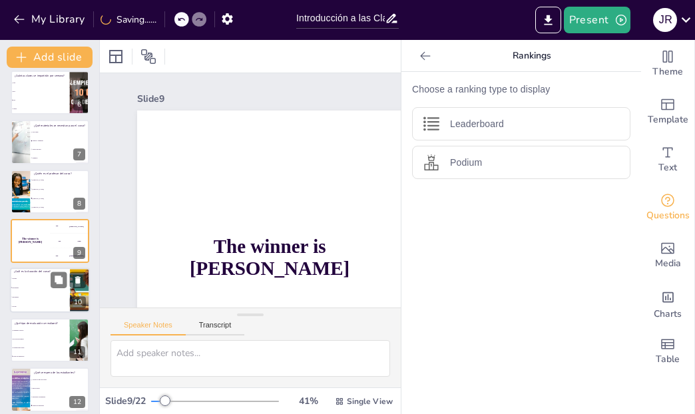
click at [37, 289] on li "Tres meses" at bounding box center [40, 287] width 60 height 9
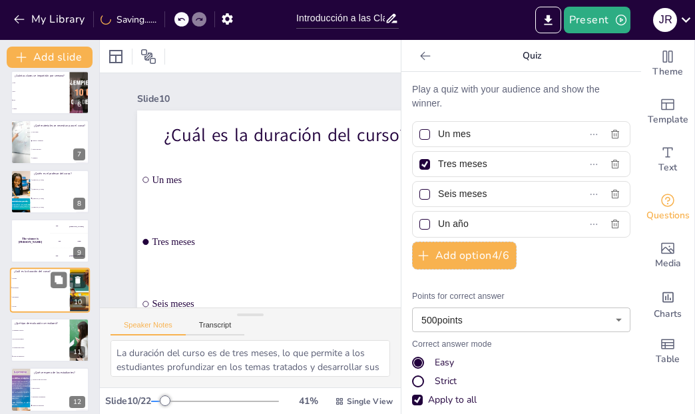
scroll to position [305, 0]
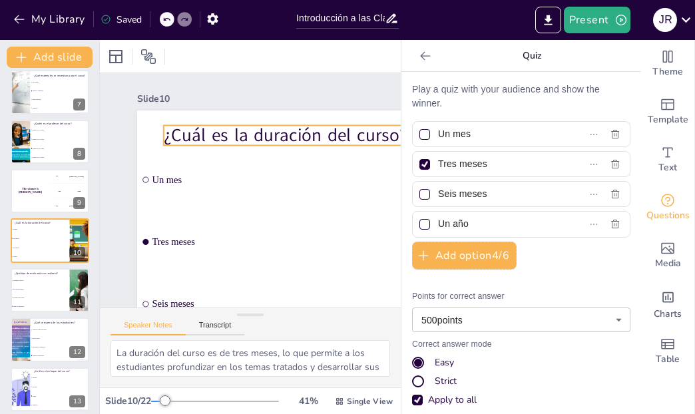
click at [237, 132] on p "¿Cuál es la duración del curso?" at bounding box center [171, 125] width 130 height 335
click at [281, 132] on p "¿Cuál es la duración del curso?" at bounding box center [340, 144] width 345 height 61
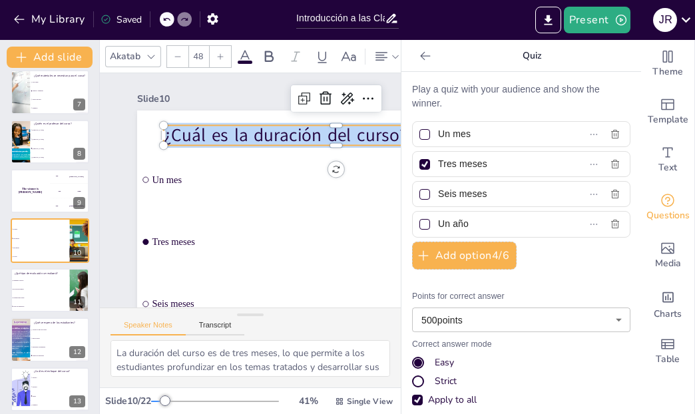
copy p "¿Cuál es la duración del curso?"
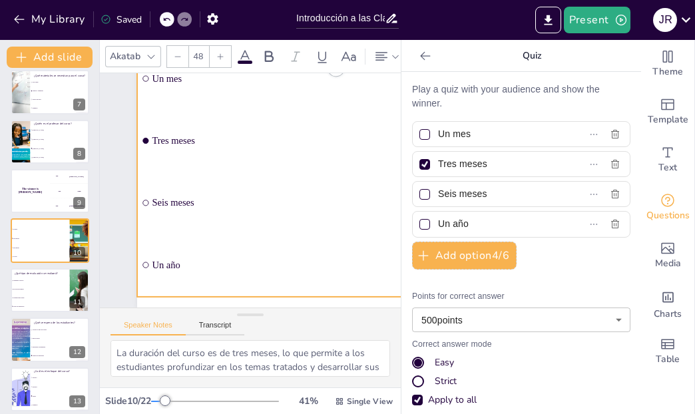
scroll to position [111, 0]
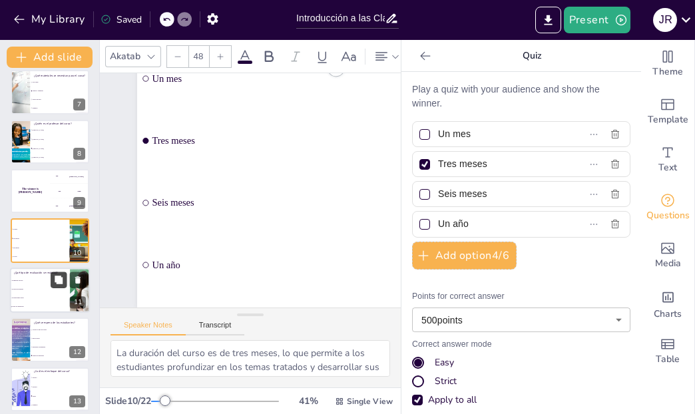
click at [51, 285] on button at bounding box center [59, 279] width 16 height 16
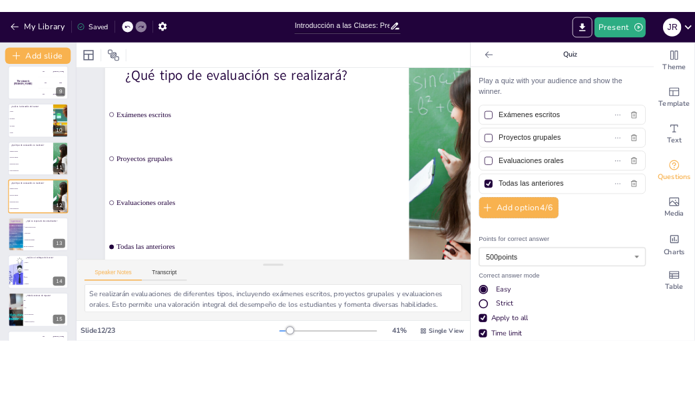
scroll to position [61, 0]
